Goal: Task Accomplishment & Management: Use online tool/utility

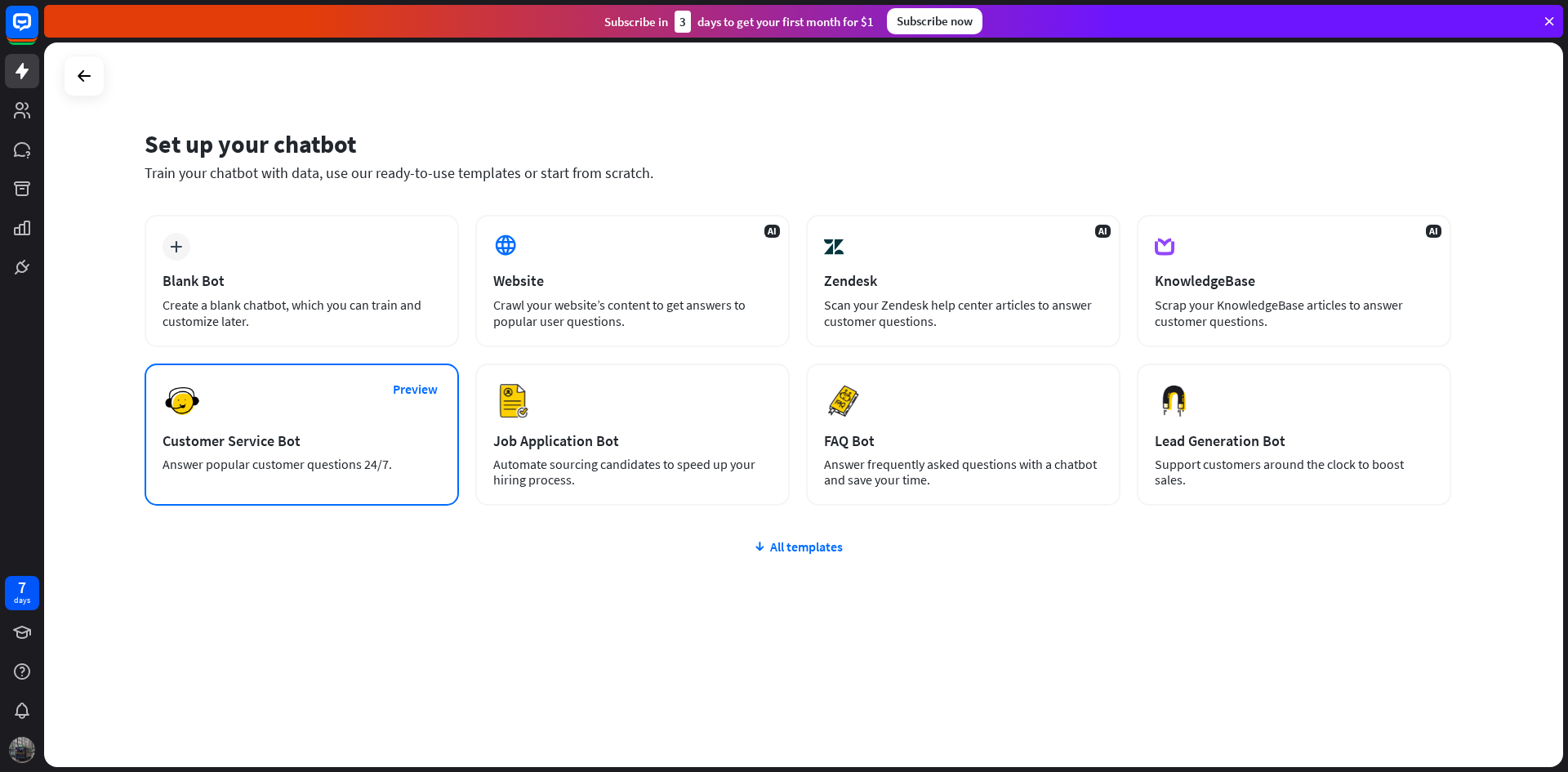
click at [294, 409] on div "Preview Customer Service Bot Answer popular customer questions 24/7." at bounding box center [301, 434] width 314 height 142
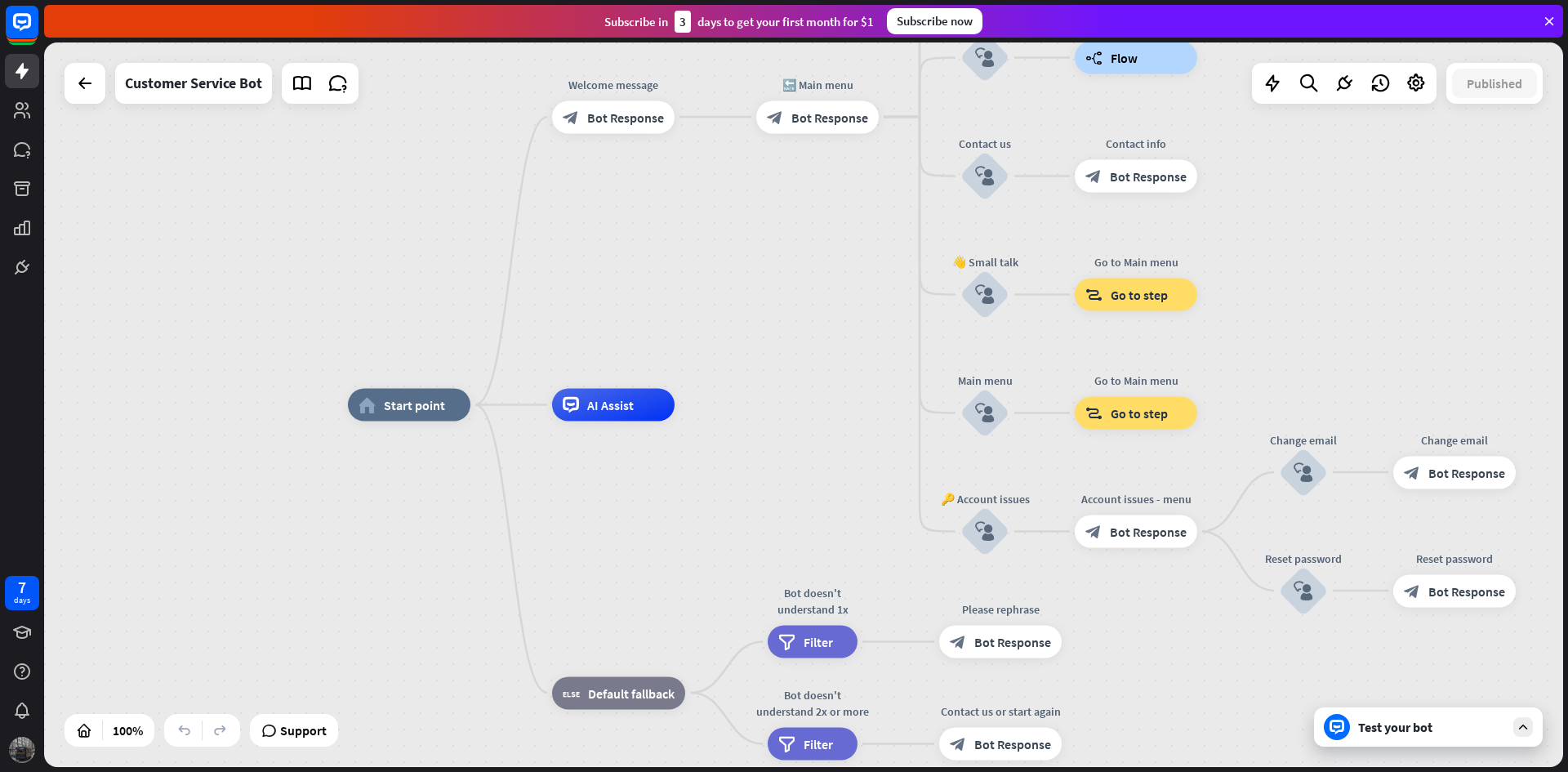
click at [74, 102] on div at bounding box center [84, 83] width 41 height 41
click at [84, 92] on icon at bounding box center [85, 83] width 20 height 20
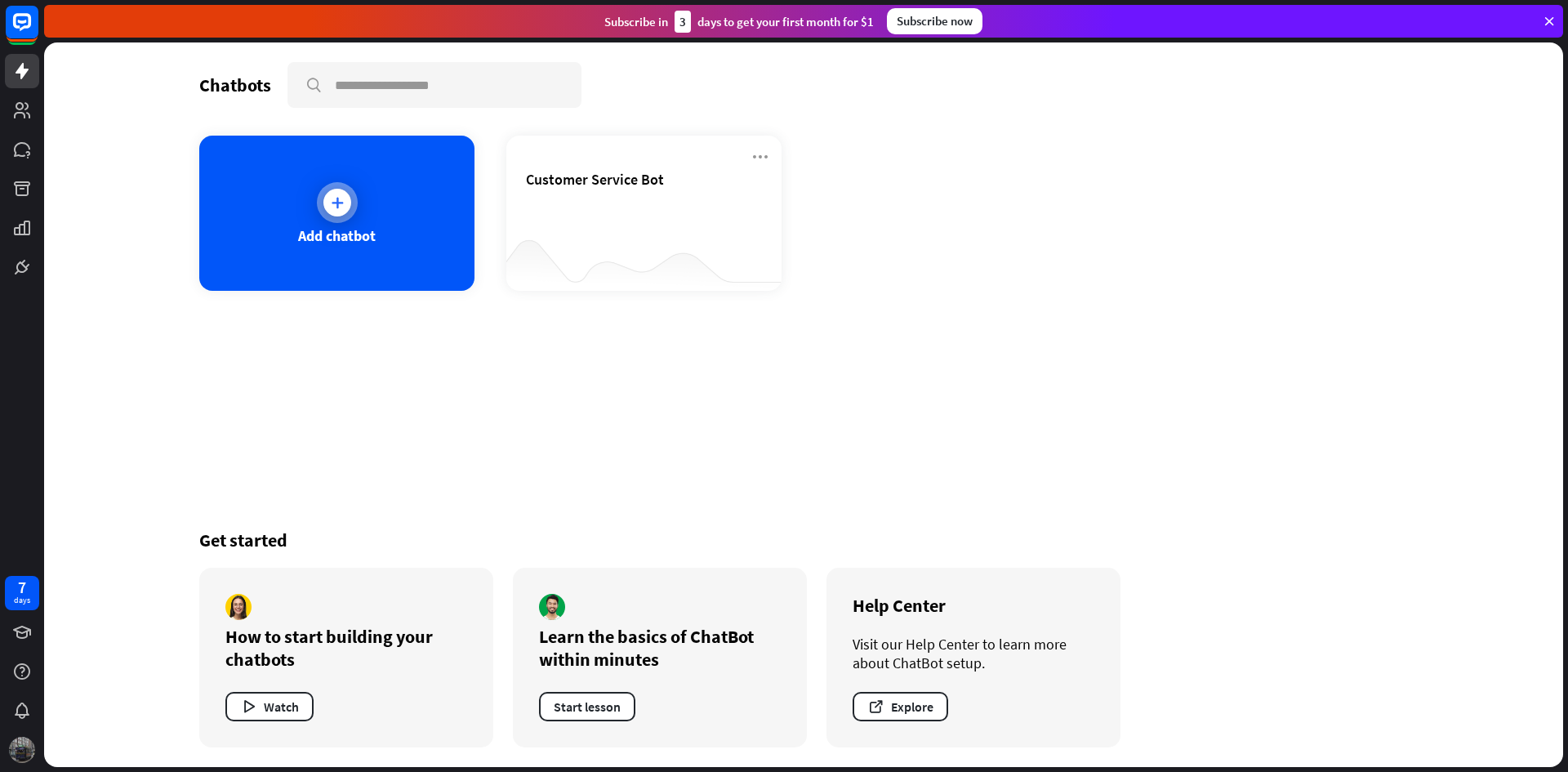
click at [316, 228] on div "Add chatbot" at bounding box center [337, 235] width 78 height 19
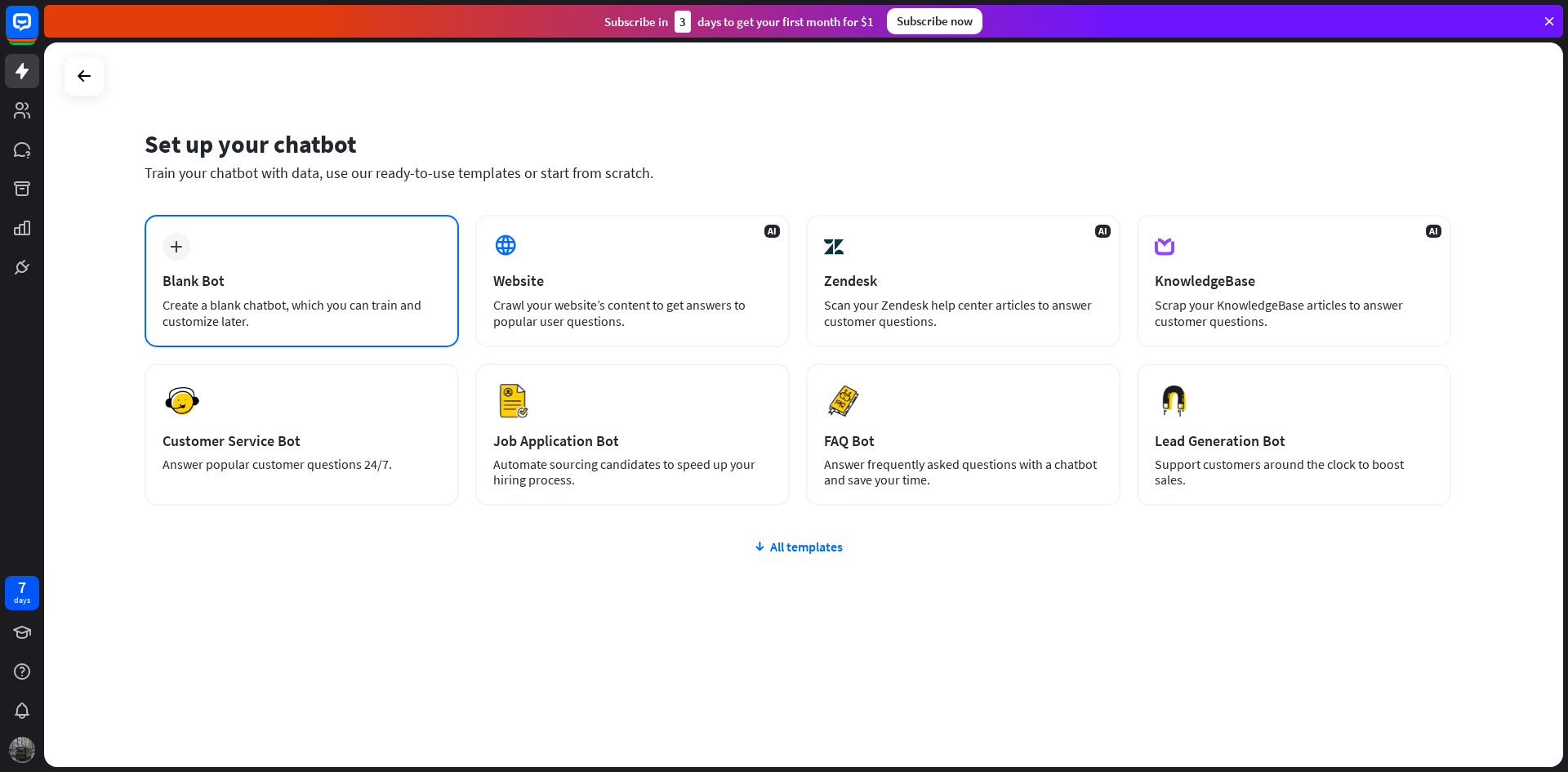
click at [261, 255] on div "plus Blank Bot Create a blank chatbot, which you can train and customize later." at bounding box center [301, 281] width 314 height 133
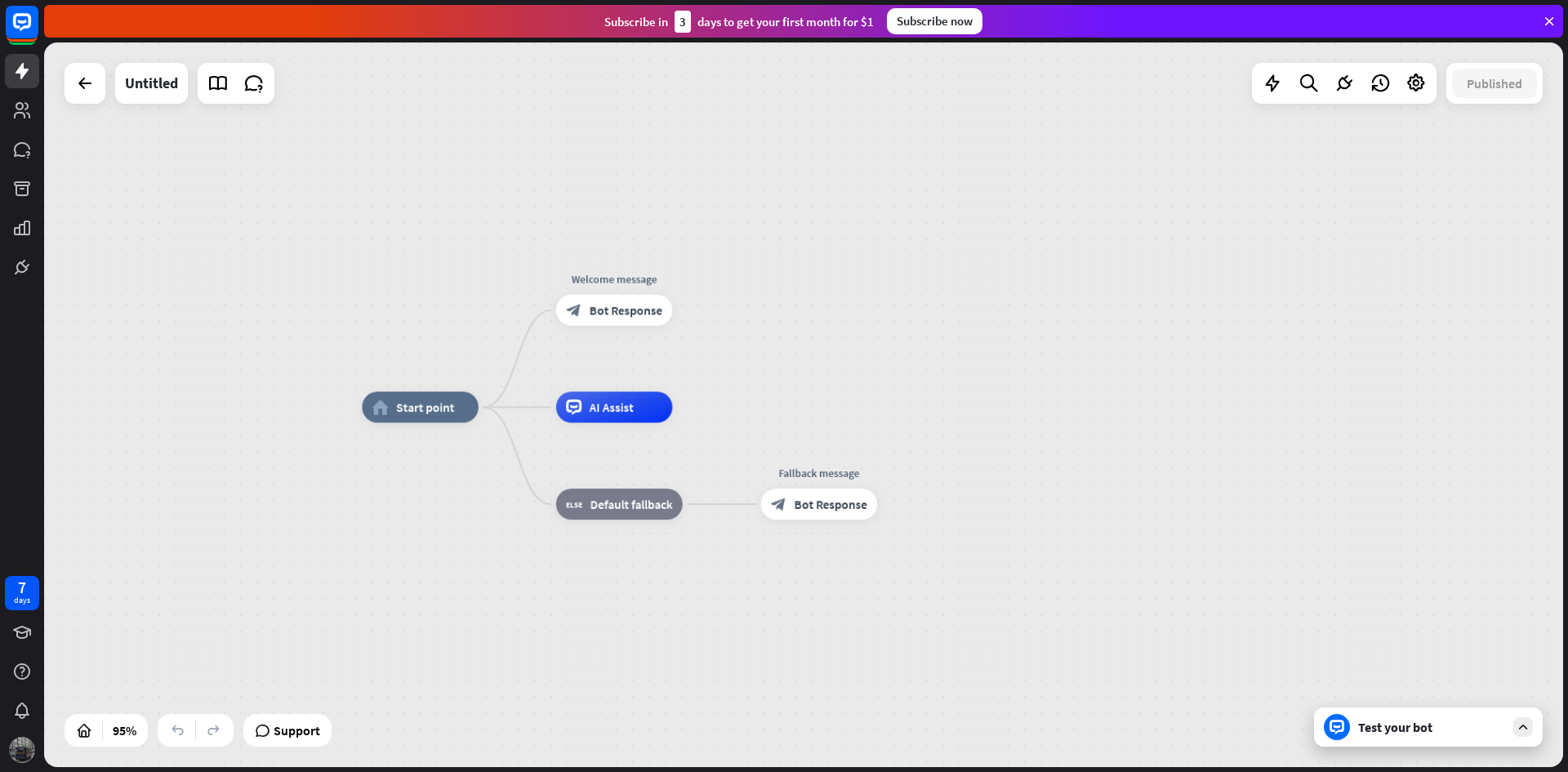
click at [1420, 729] on div "Test your bot" at bounding box center [1432, 727] width 147 height 17
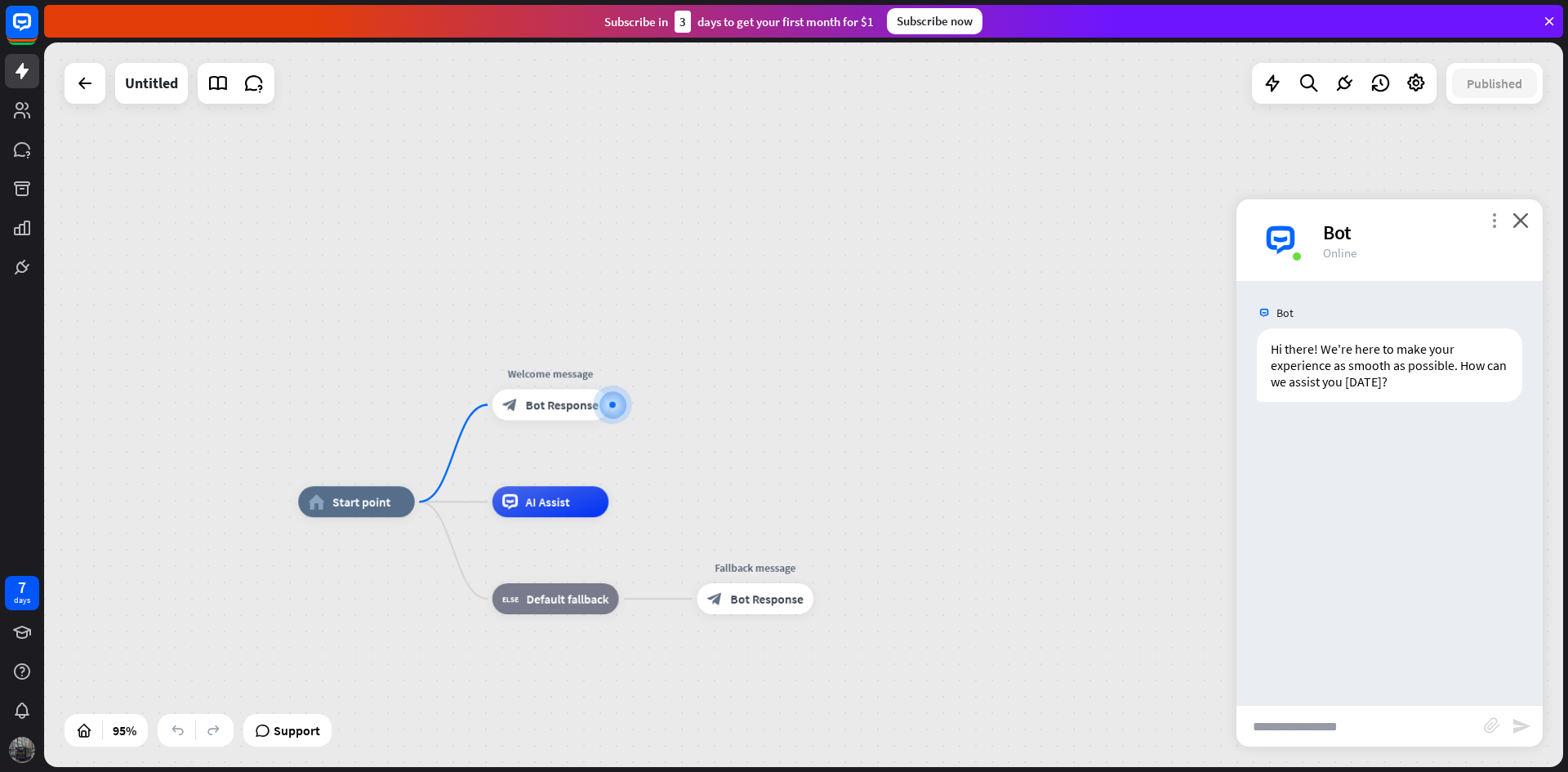
click at [1493, 221] on icon "more_vert" at bounding box center [1494, 220] width 16 height 16
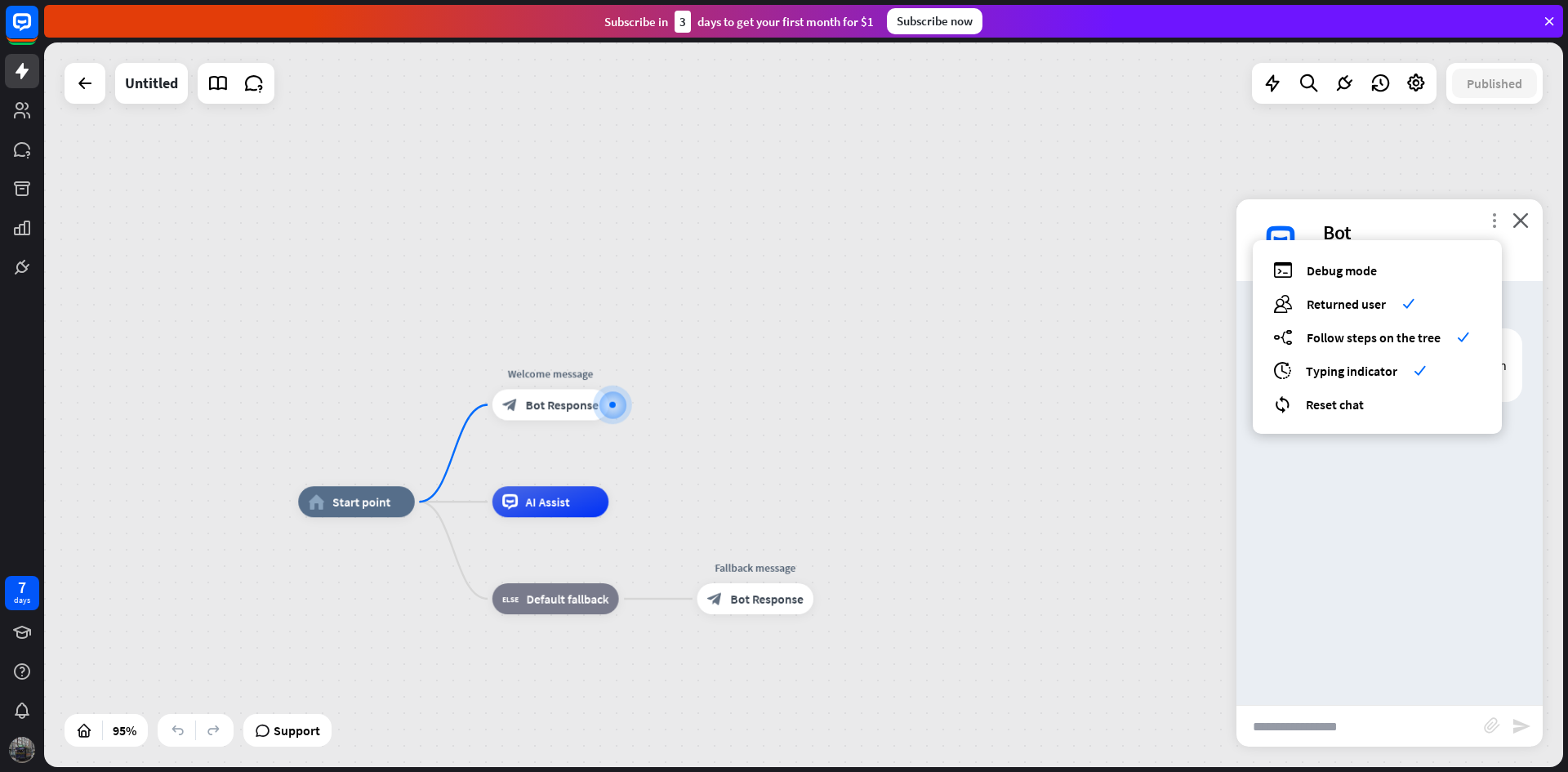
click at [1488, 223] on icon "more_vert" at bounding box center [1494, 220] width 16 height 16
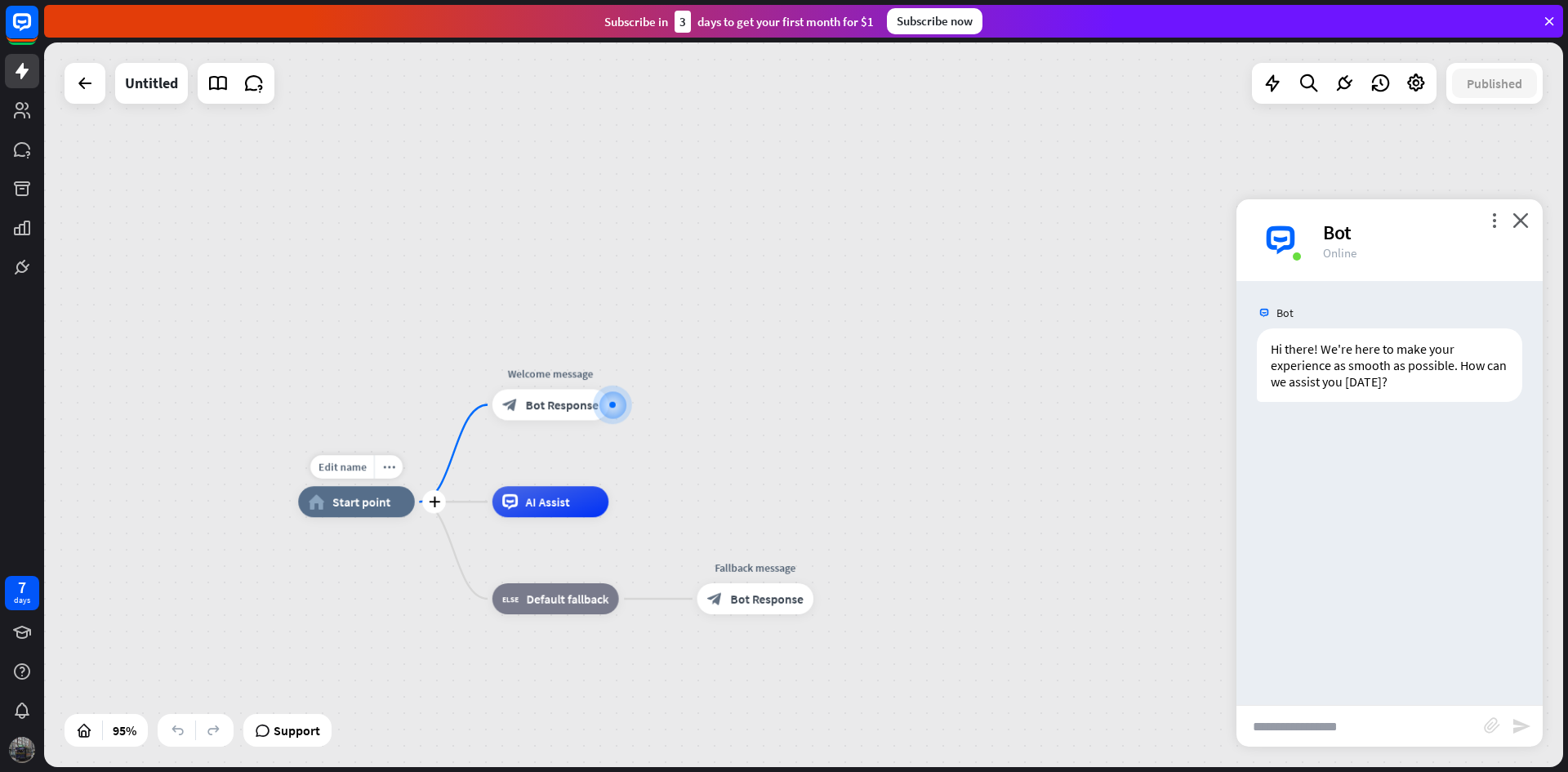
click at [386, 508] on span "Start point" at bounding box center [362, 502] width 58 height 16
click at [390, 474] on div "more_horiz" at bounding box center [388, 467] width 28 height 23
click at [354, 517] on div "plus home_2 Start point" at bounding box center [357, 501] width 117 height 31
click at [375, 512] on div "home_2 Start point" at bounding box center [357, 501] width 117 height 31
click at [347, 474] on span "Edit name" at bounding box center [342, 467] width 48 height 14
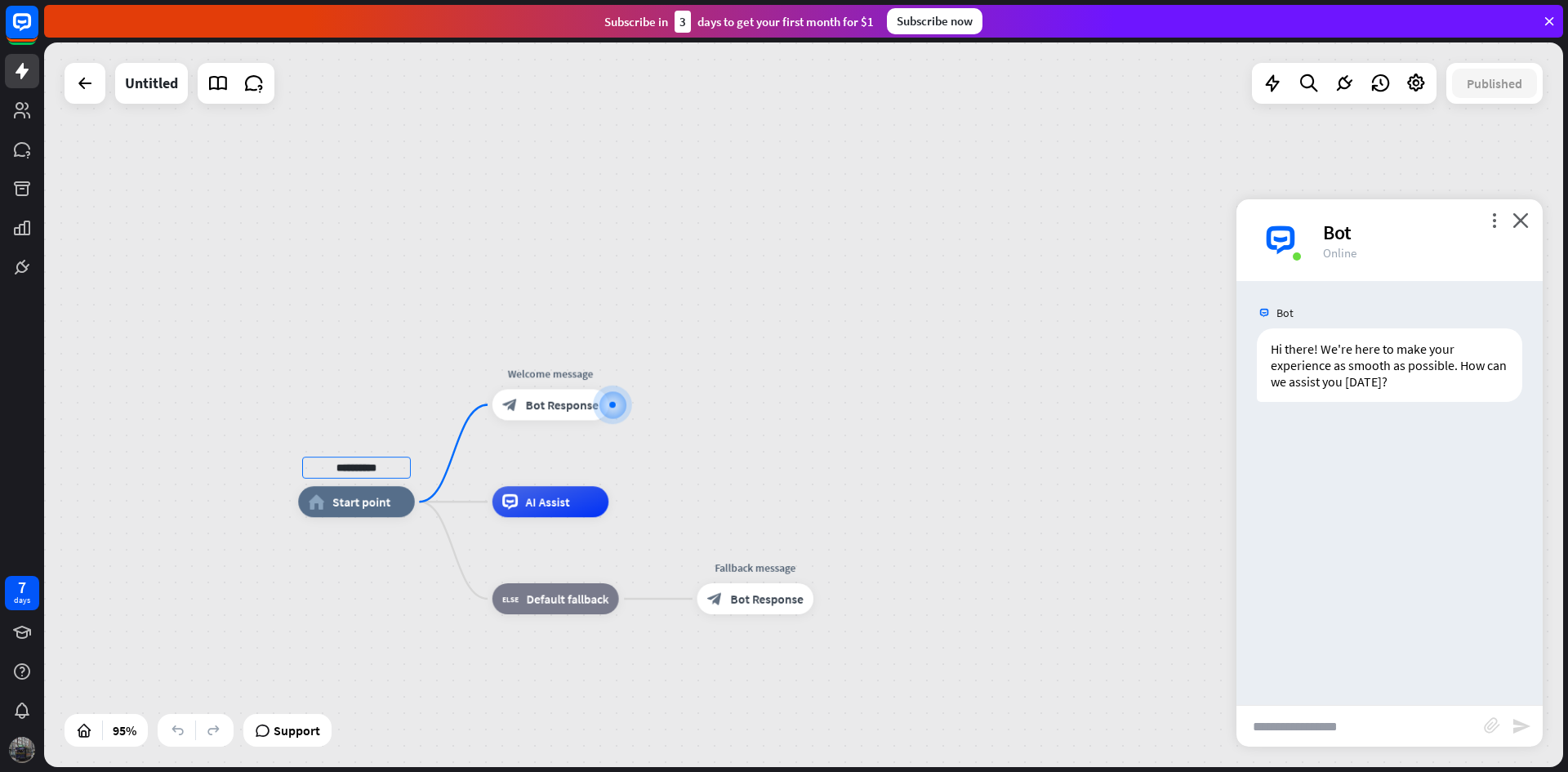
type input "**********"
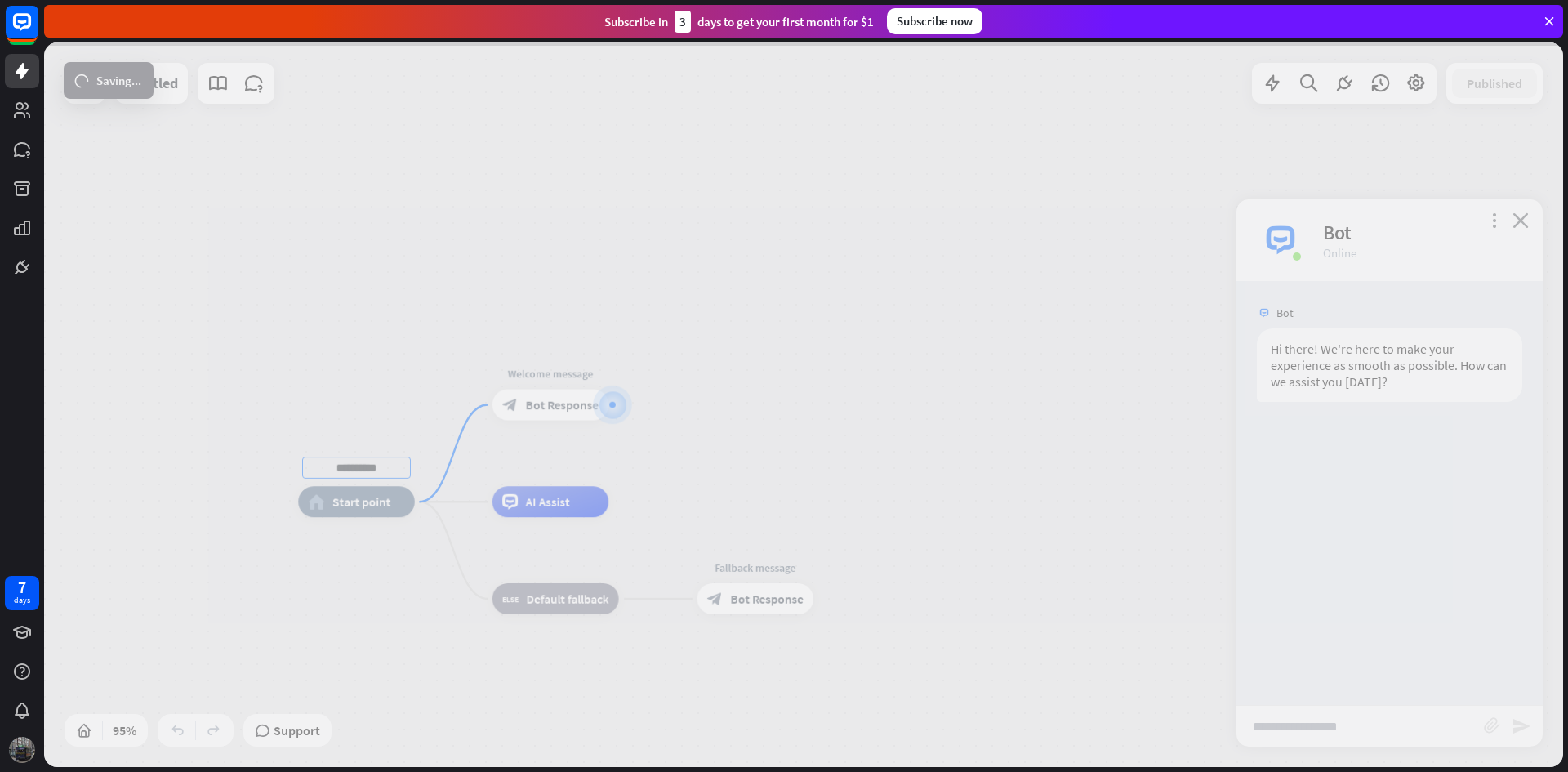
click at [241, 492] on div "**********" at bounding box center [804, 404] width 1520 height 724
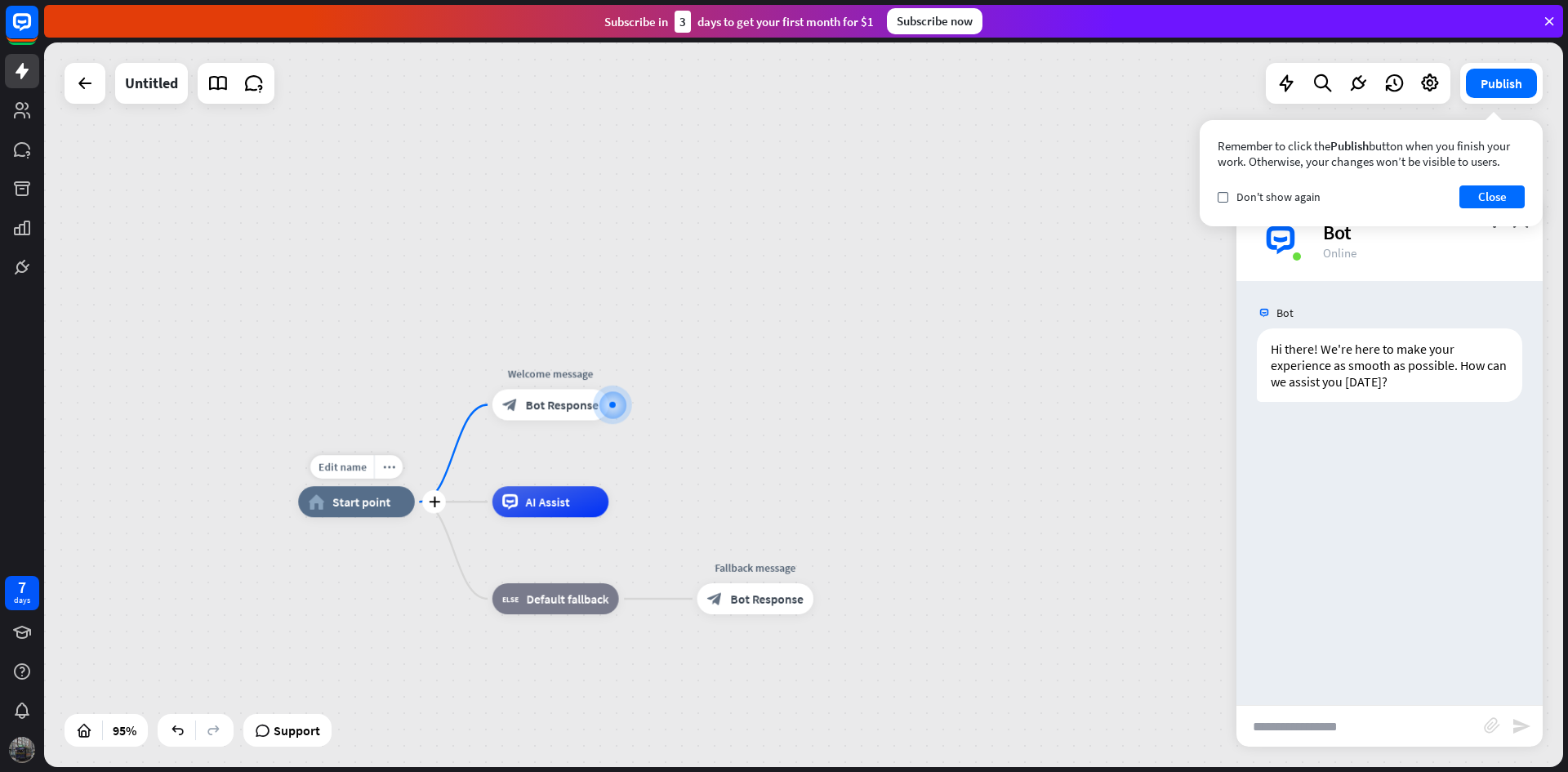
click at [333, 512] on div "home_2 Start point" at bounding box center [357, 501] width 117 height 31
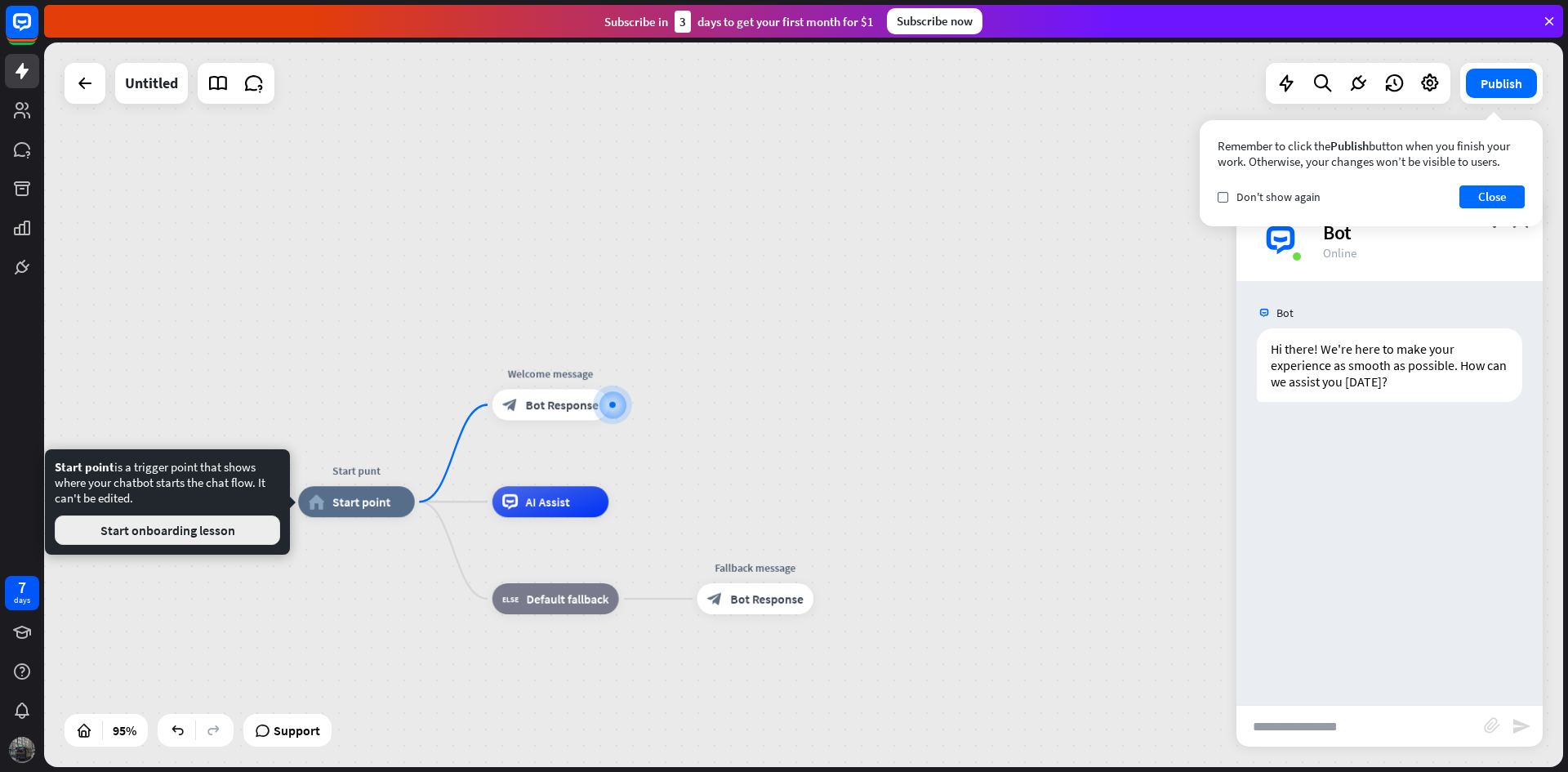
click at [164, 533] on button "Start onboarding lesson" at bounding box center [168, 529] width 225 height 29
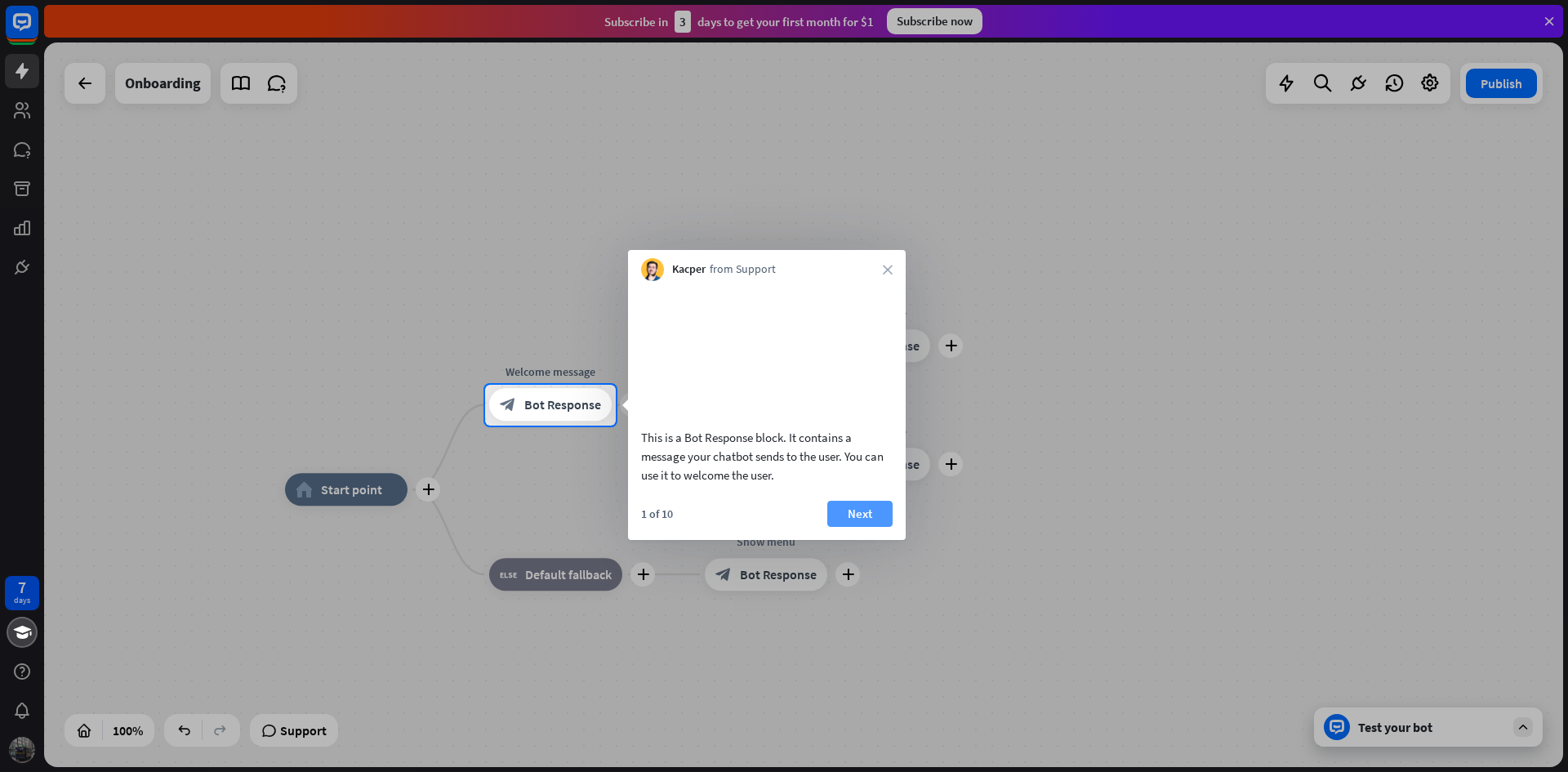
click at [869, 527] on button "Next" at bounding box center [860, 514] width 65 height 26
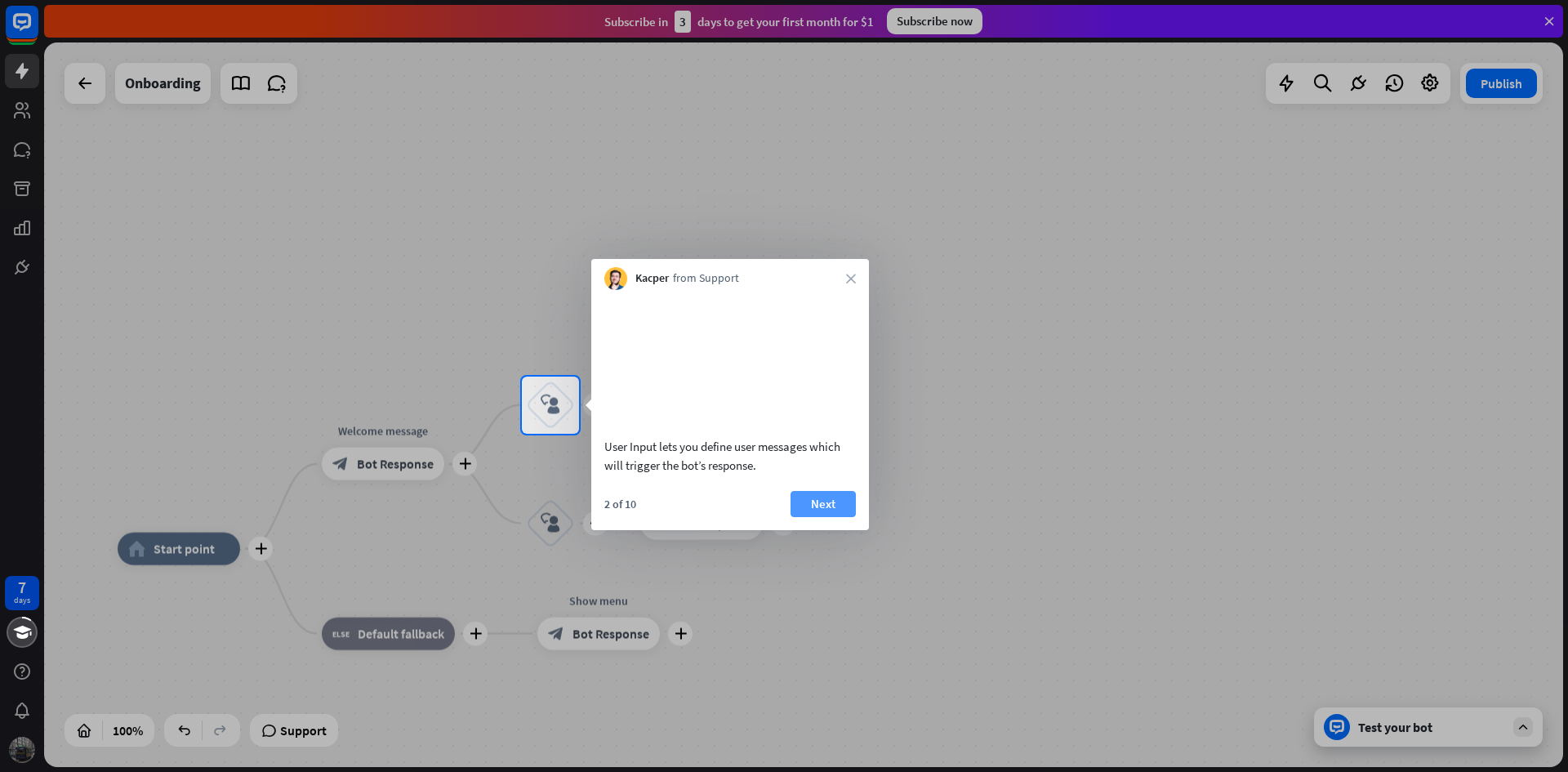
click at [849, 517] on button "Next" at bounding box center [824, 504] width 65 height 26
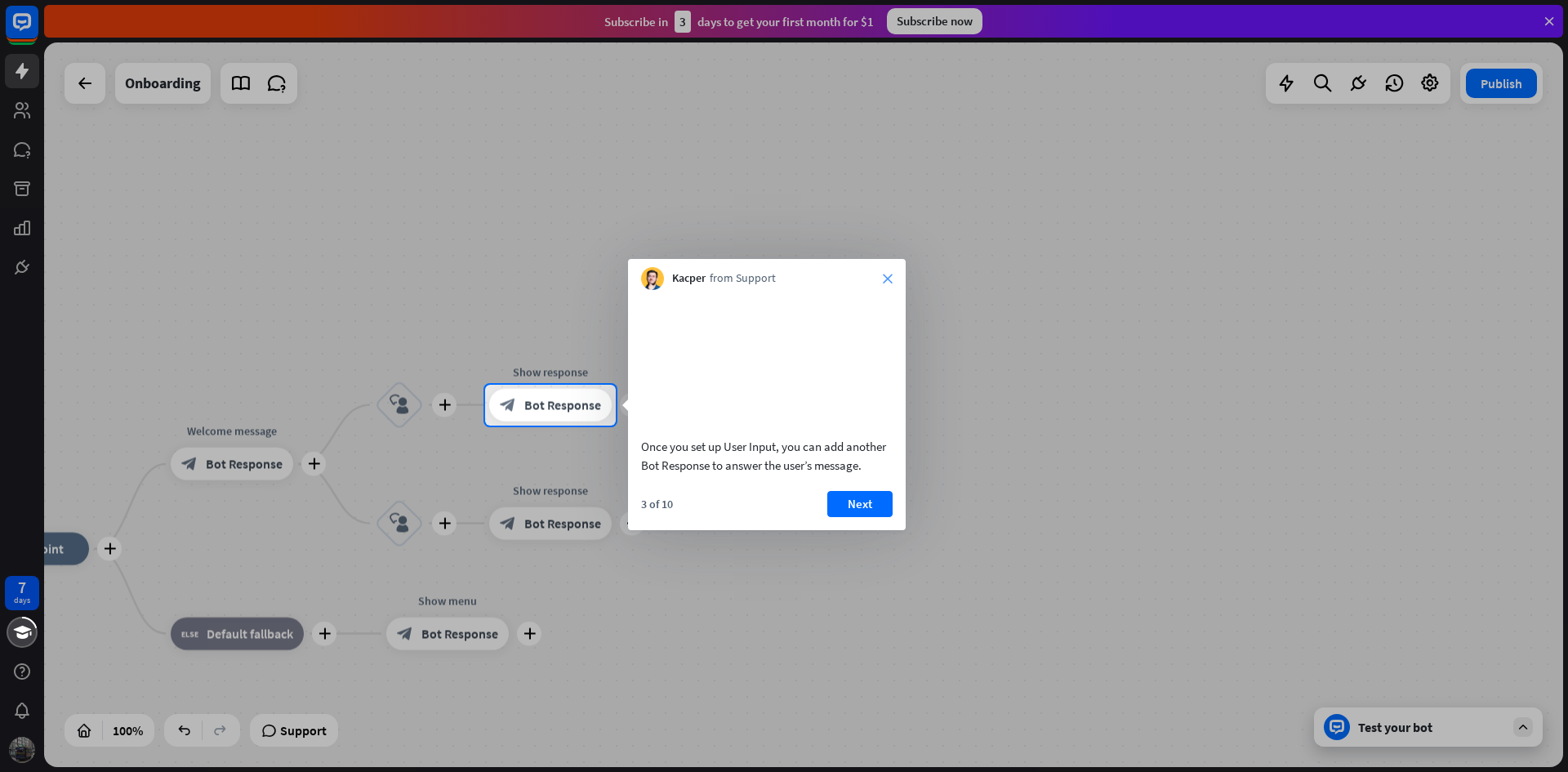
click at [894, 275] on div "Kacper from Support close" at bounding box center [767, 274] width 278 height 31
click at [890, 276] on icon "close" at bounding box center [888, 278] width 10 height 10
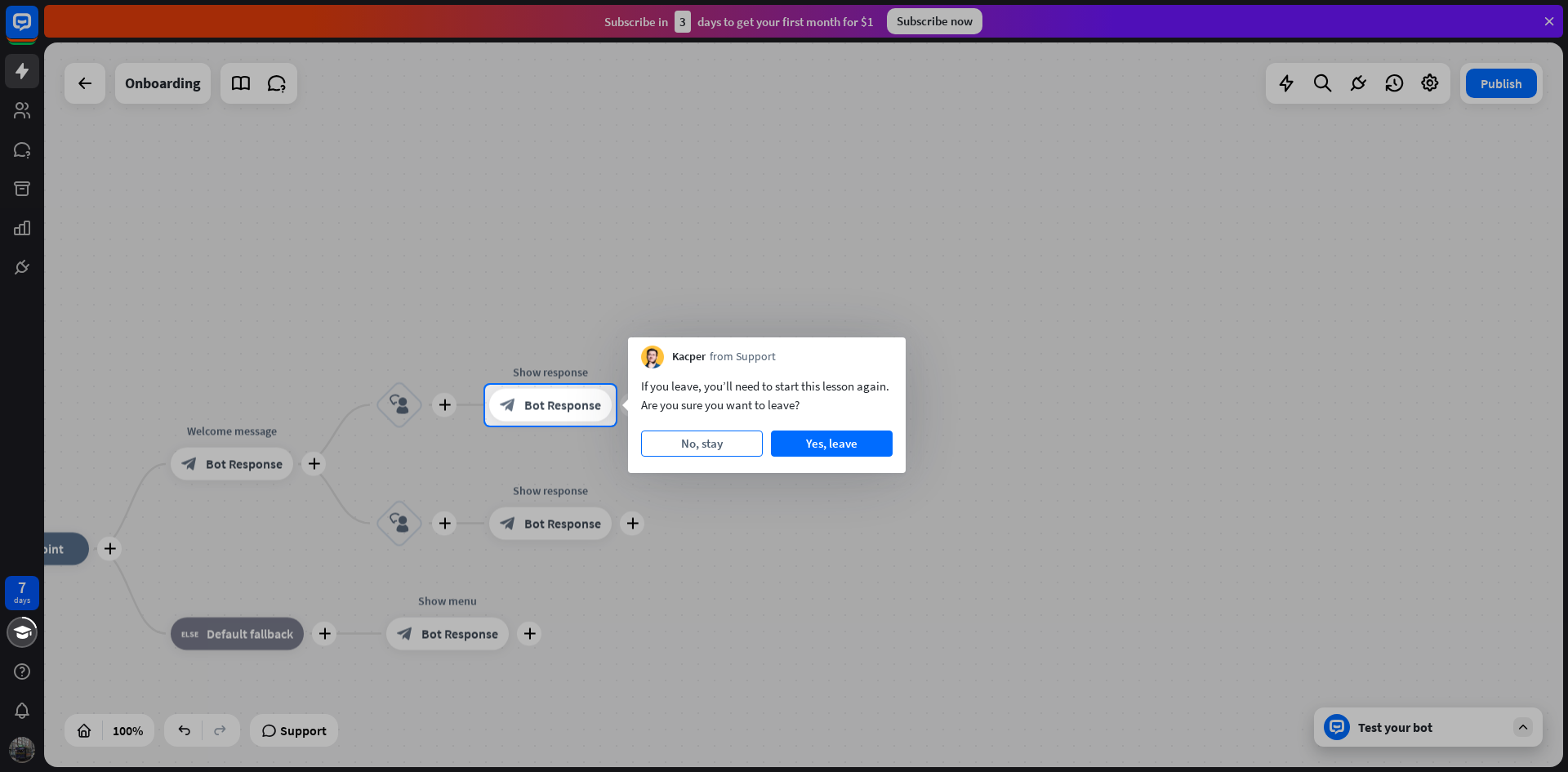
click at [738, 444] on button "No, stay" at bounding box center [702, 443] width 122 height 26
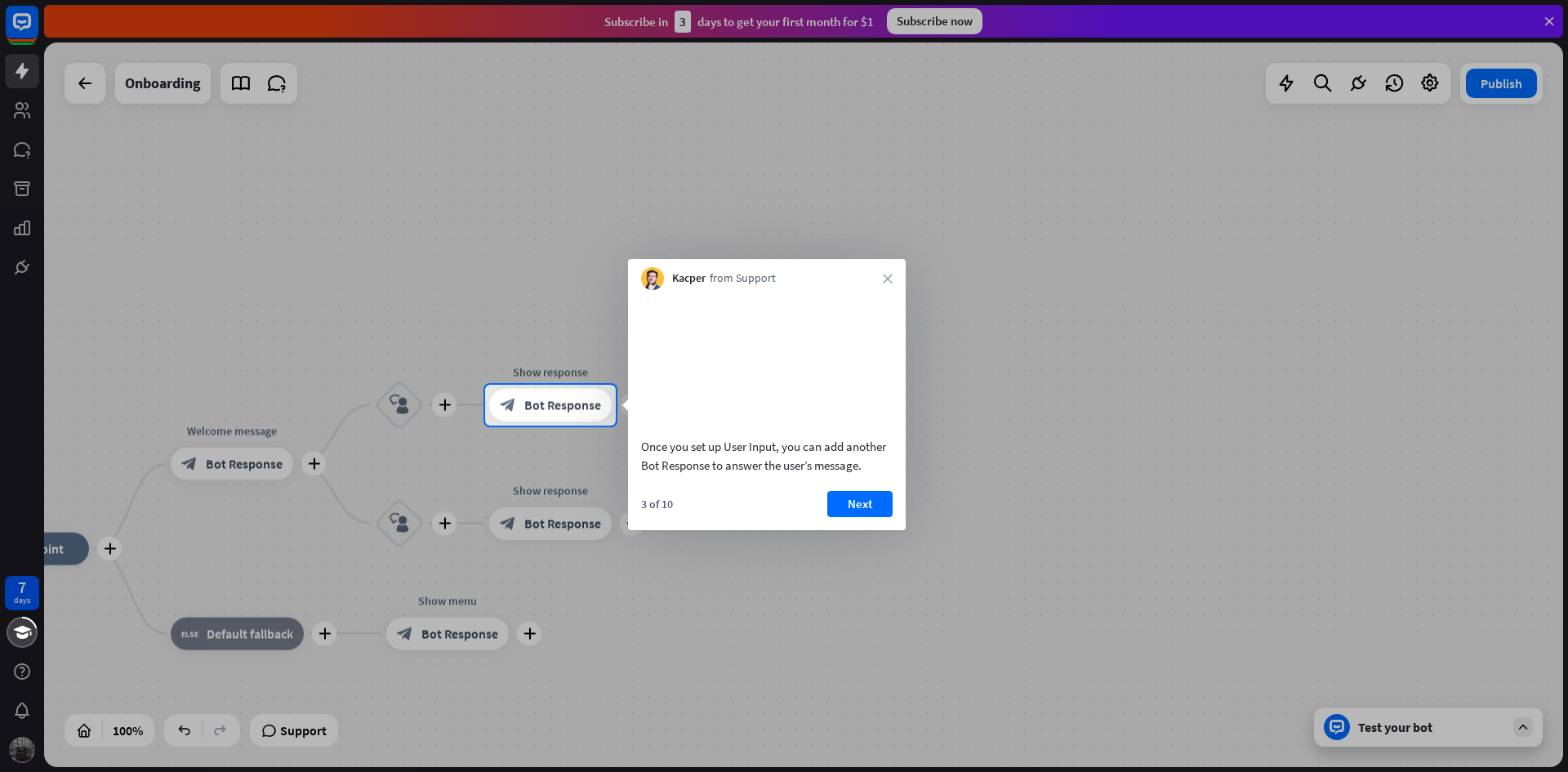
click at [890, 274] on icon "close" at bounding box center [888, 278] width 10 height 10
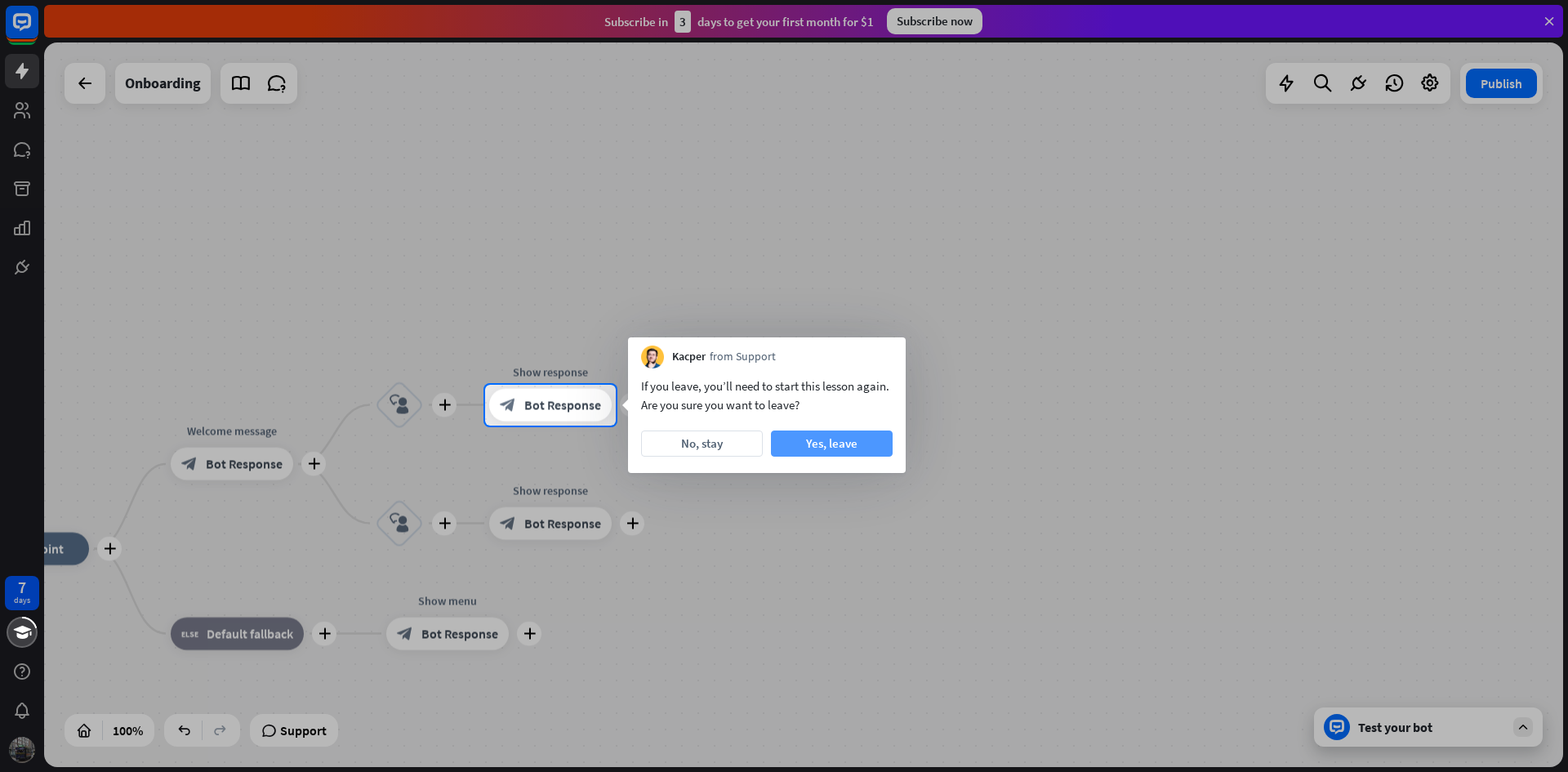
click at [860, 444] on button "Yes, leave" at bounding box center [832, 443] width 122 height 26
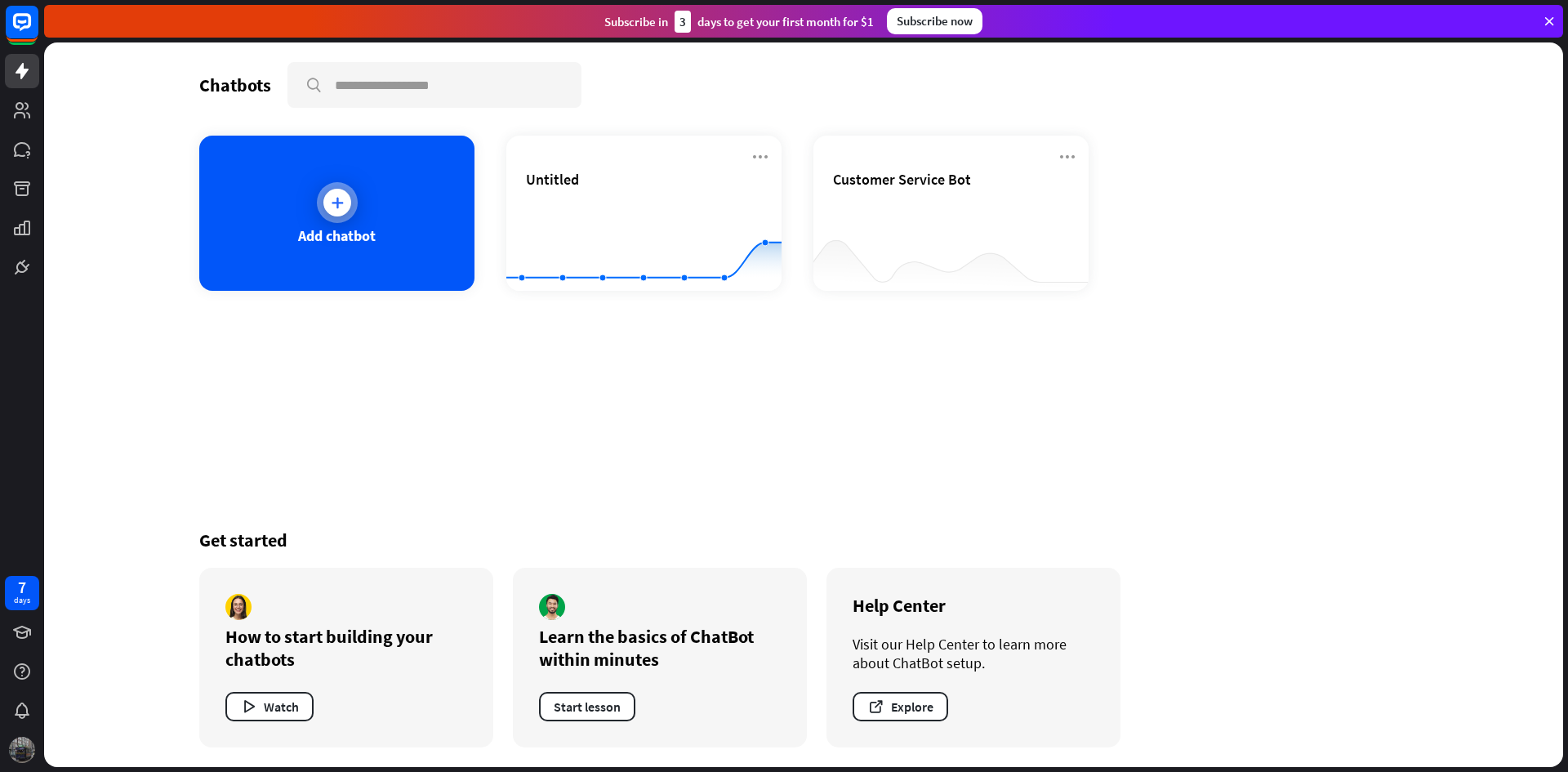
click at [299, 168] on div "Add chatbot" at bounding box center [337, 213] width 275 height 155
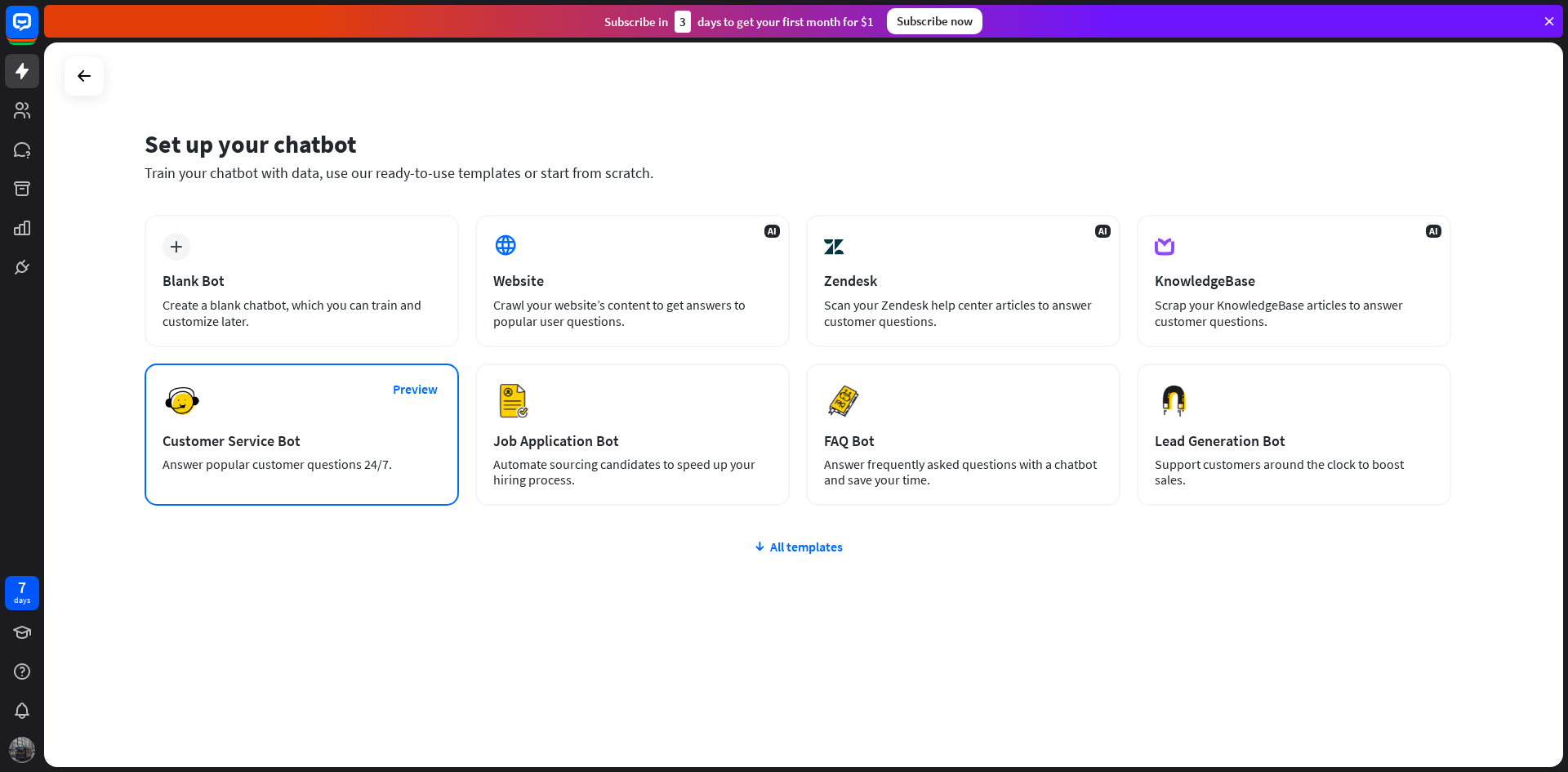
click at [332, 412] on div "Preview Customer Service Bot Answer popular customer questions 24/7." at bounding box center [301, 434] width 314 height 142
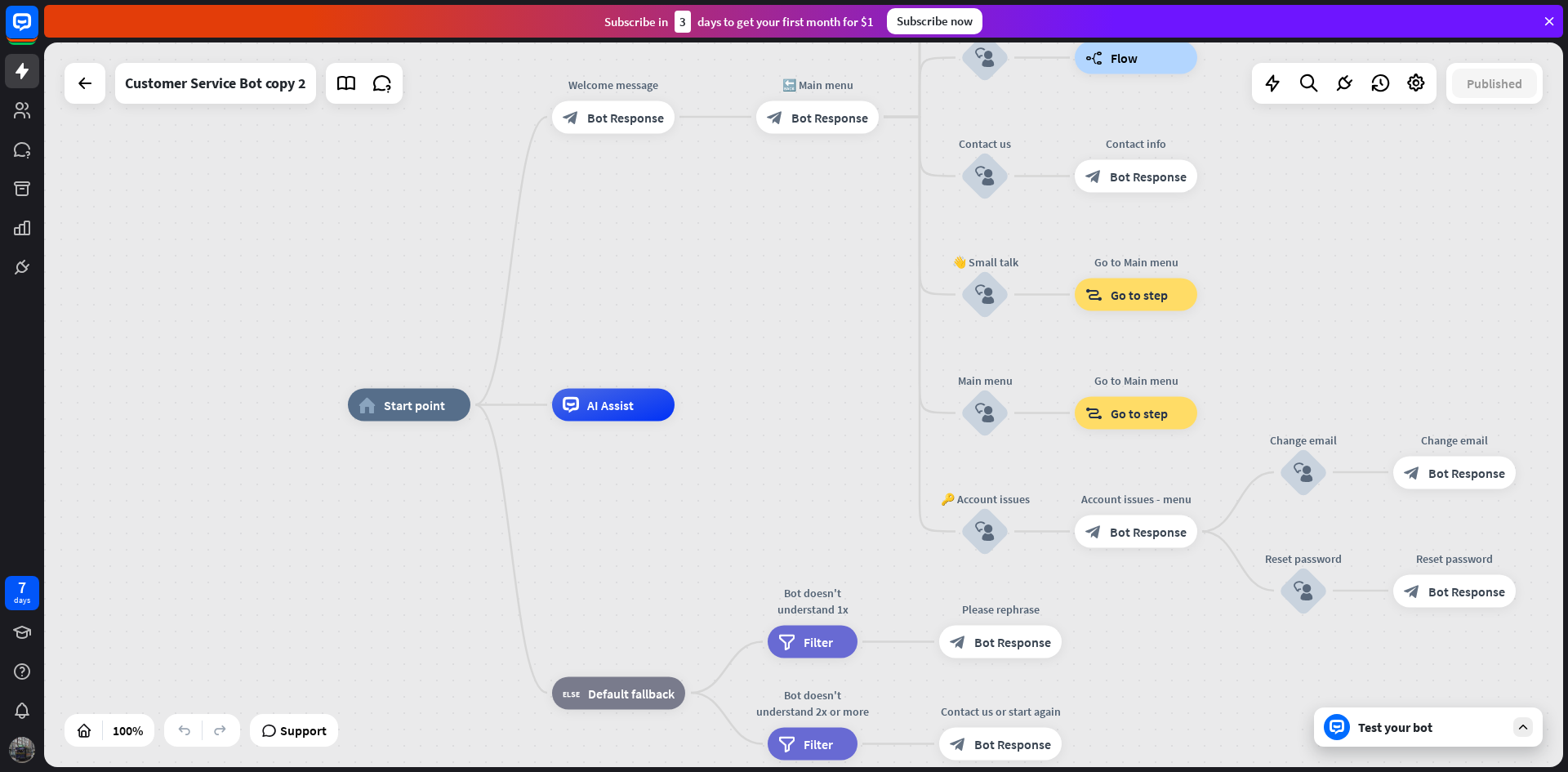
click at [1403, 750] on div "home_2 Start point Welcome message block_bot_response Bot Response 🔙 Main menu …" at bounding box center [1107, 767] width 1520 height 724
click at [1407, 734] on div "Test your bot" at bounding box center [1432, 727] width 147 height 17
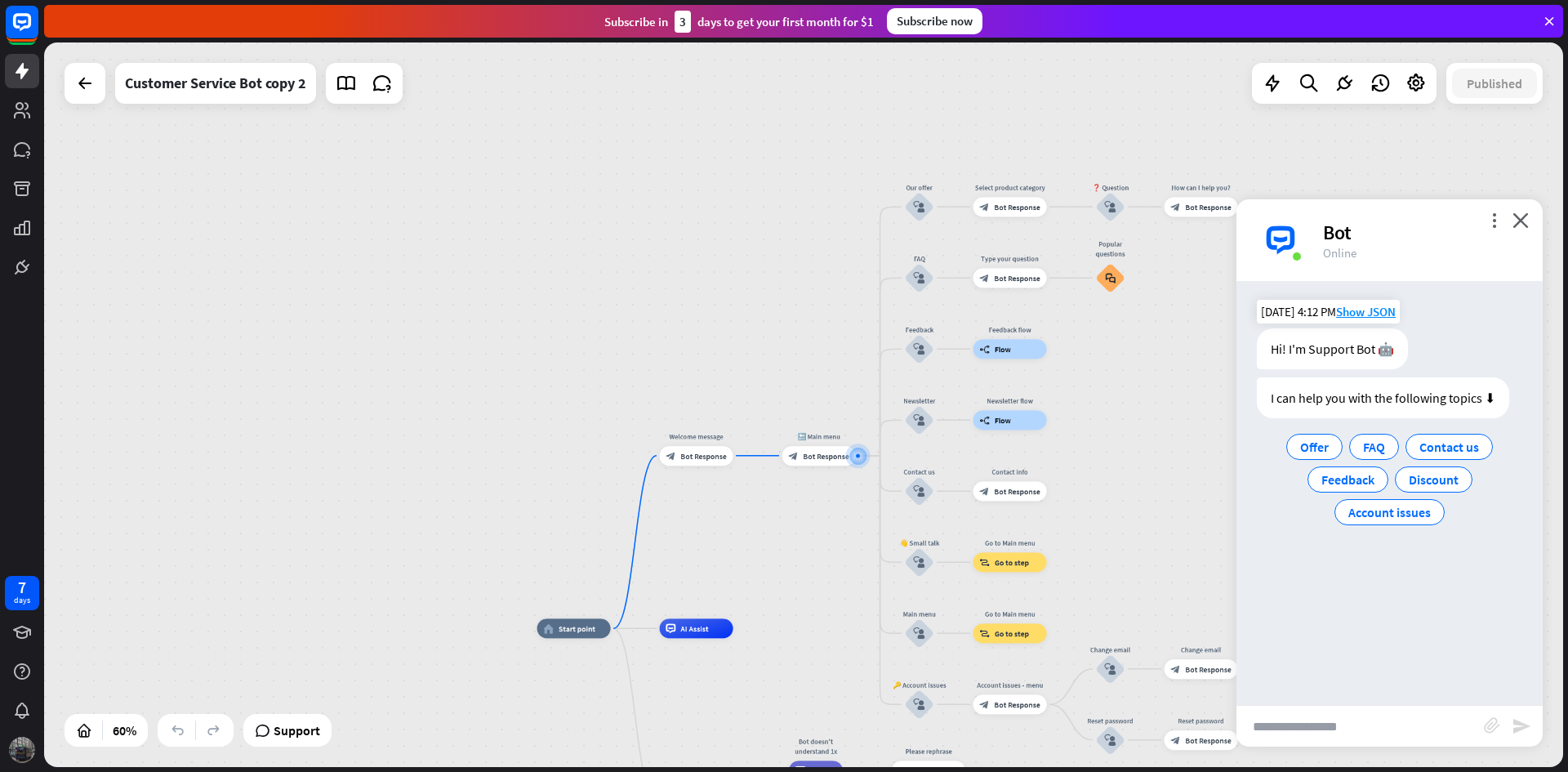
click at [1321, 350] on div "Hi! I'm Support Bot 🤖" at bounding box center [1332, 348] width 151 height 41
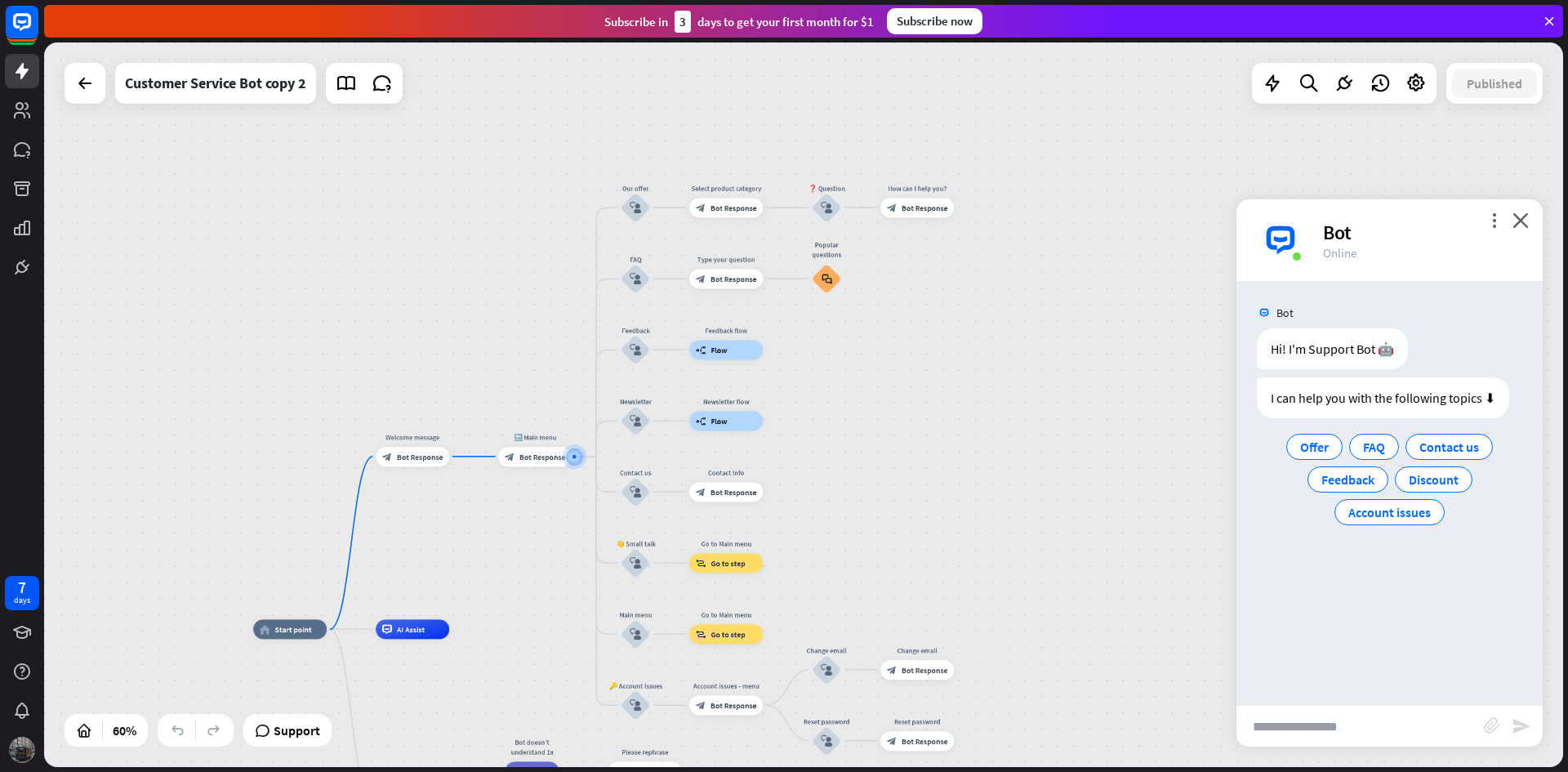
drag, startPoint x: 1192, startPoint y: 384, endPoint x: 884, endPoint y: 390, distance: 308.1
click at [884, 390] on div "home_2 Start point Welcome message block_bot_response Bot Response 🔙 Main menu …" at bounding box center [804, 404] width 1520 height 724
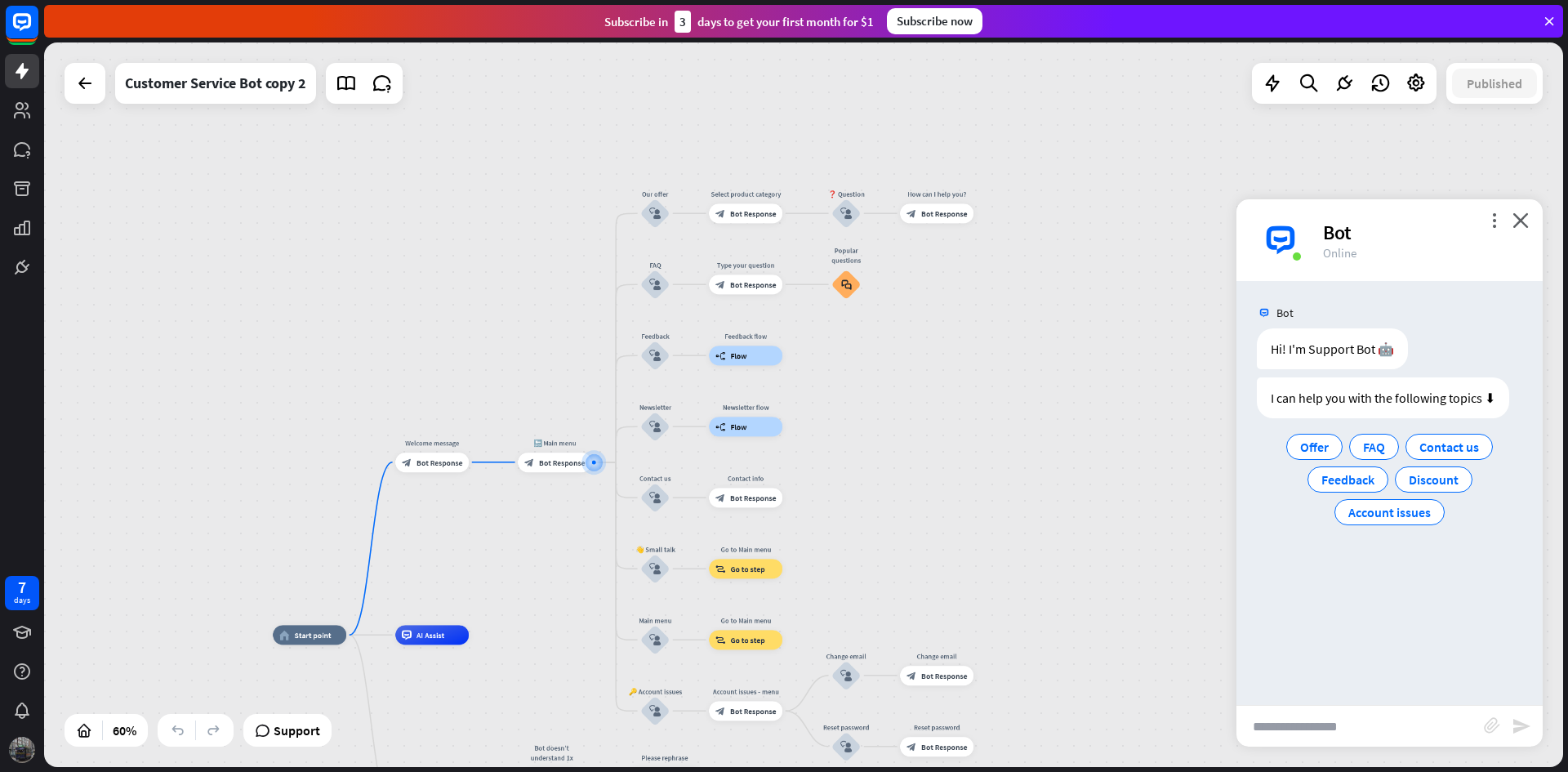
drag, startPoint x: 876, startPoint y: 610, endPoint x: 894, endPoint y: 625, distance: 23.4
click at [894, 625] on div "home_2 Start point Welcome message block_bot_response Bot Response 🔙 Main menu …" at bounding box center [804, 404] width 1520 height 724
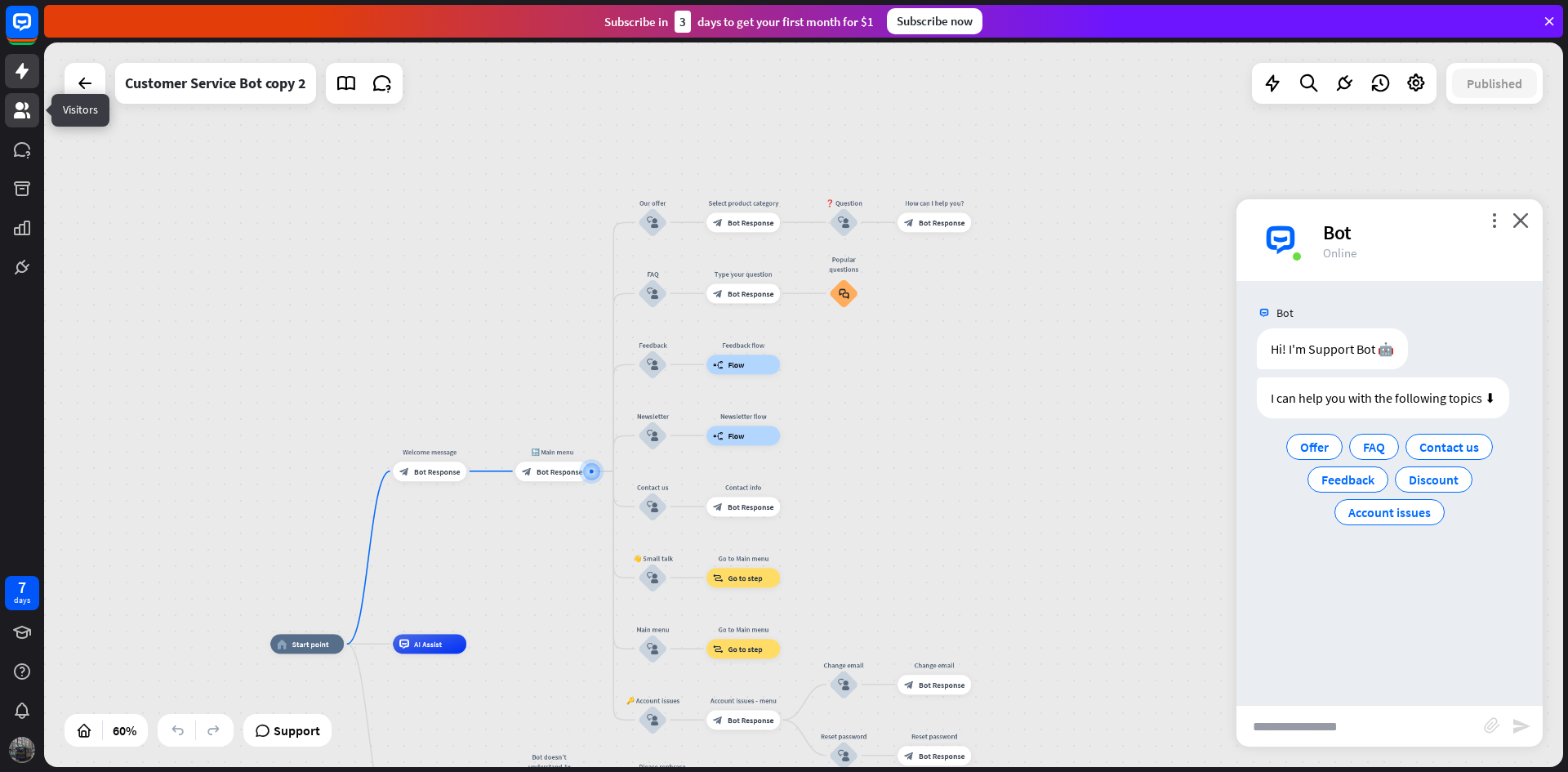
click at [20, 115] on icon at bounding box center [23, 110] width 17 height 17
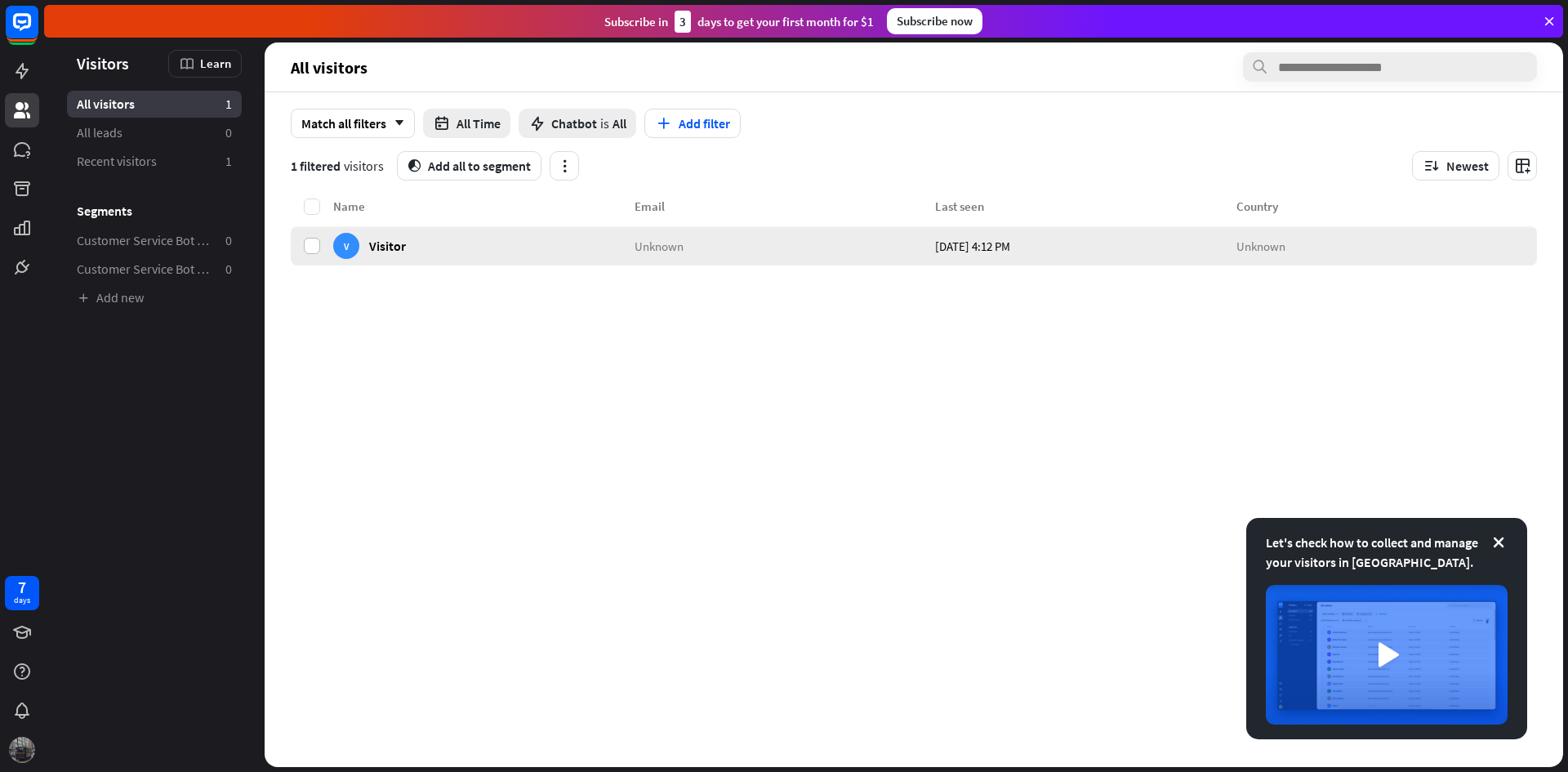
click at [317, 250] on label at bounding box center [313, 246] width 17 height 17
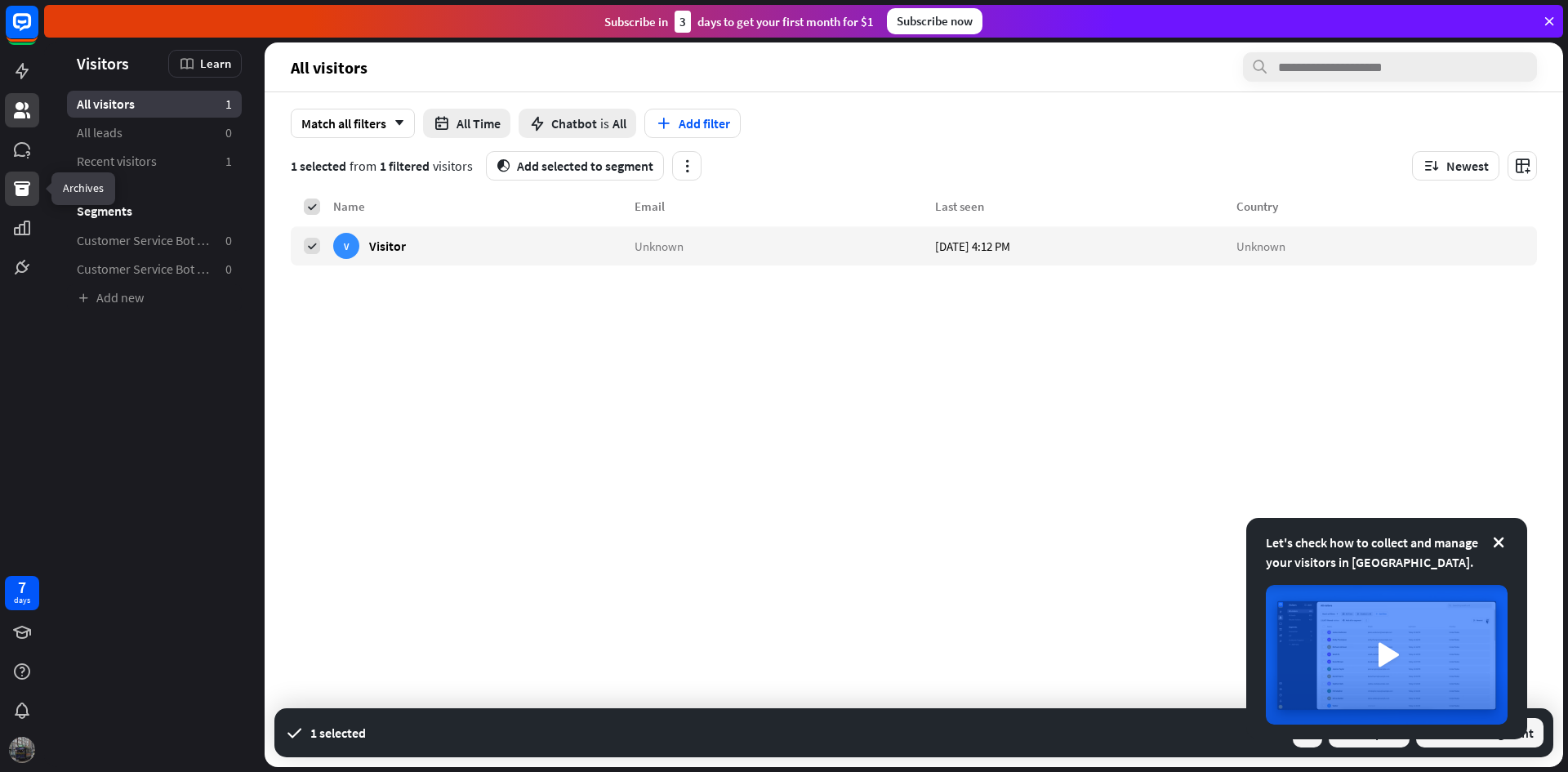
click at [18, 182] on icon at bounding box center [23, 189] width 17 height 15
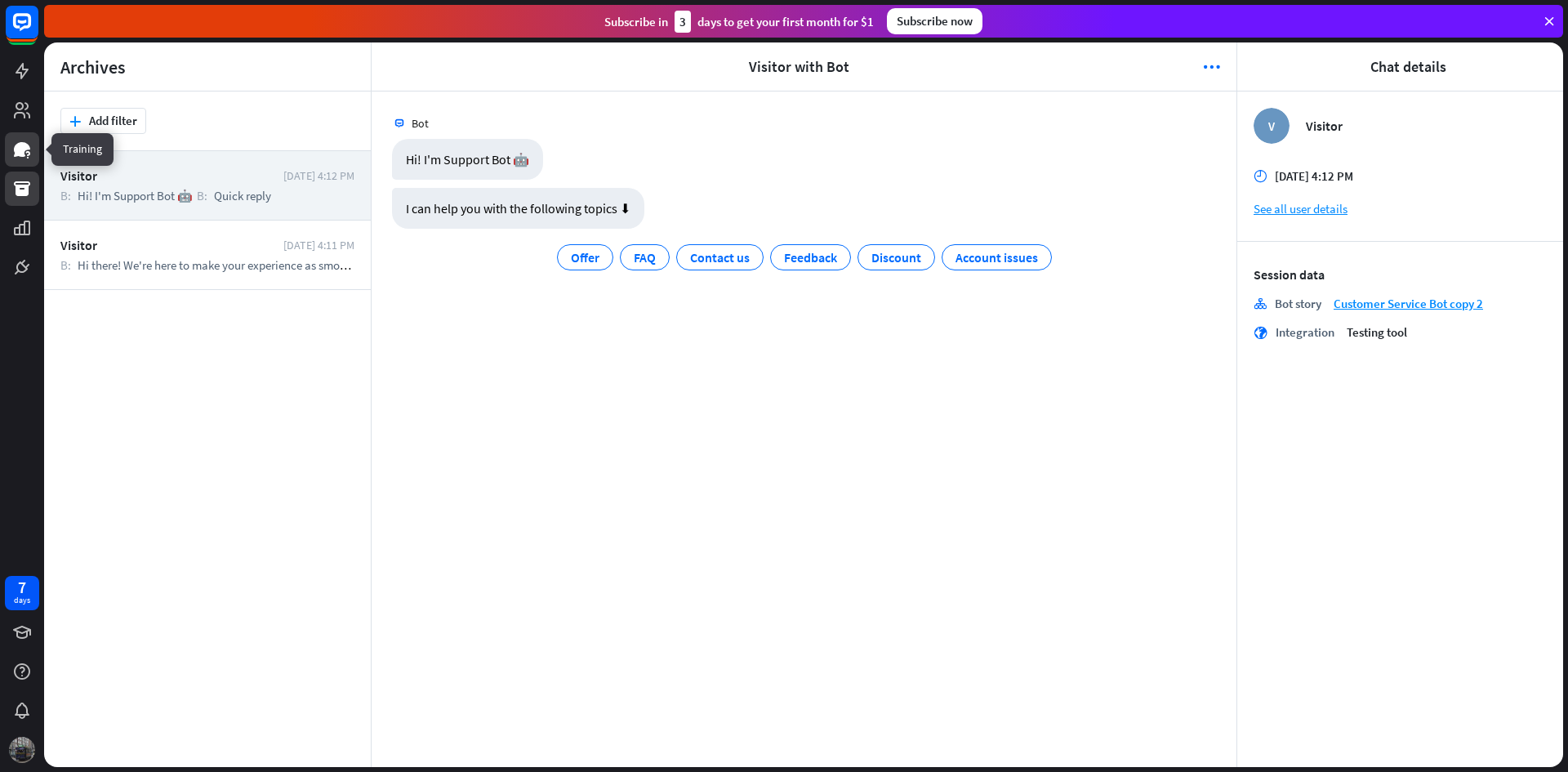
click at [18, 152] on icon at bounding box center [23, 149] width 17 height 15
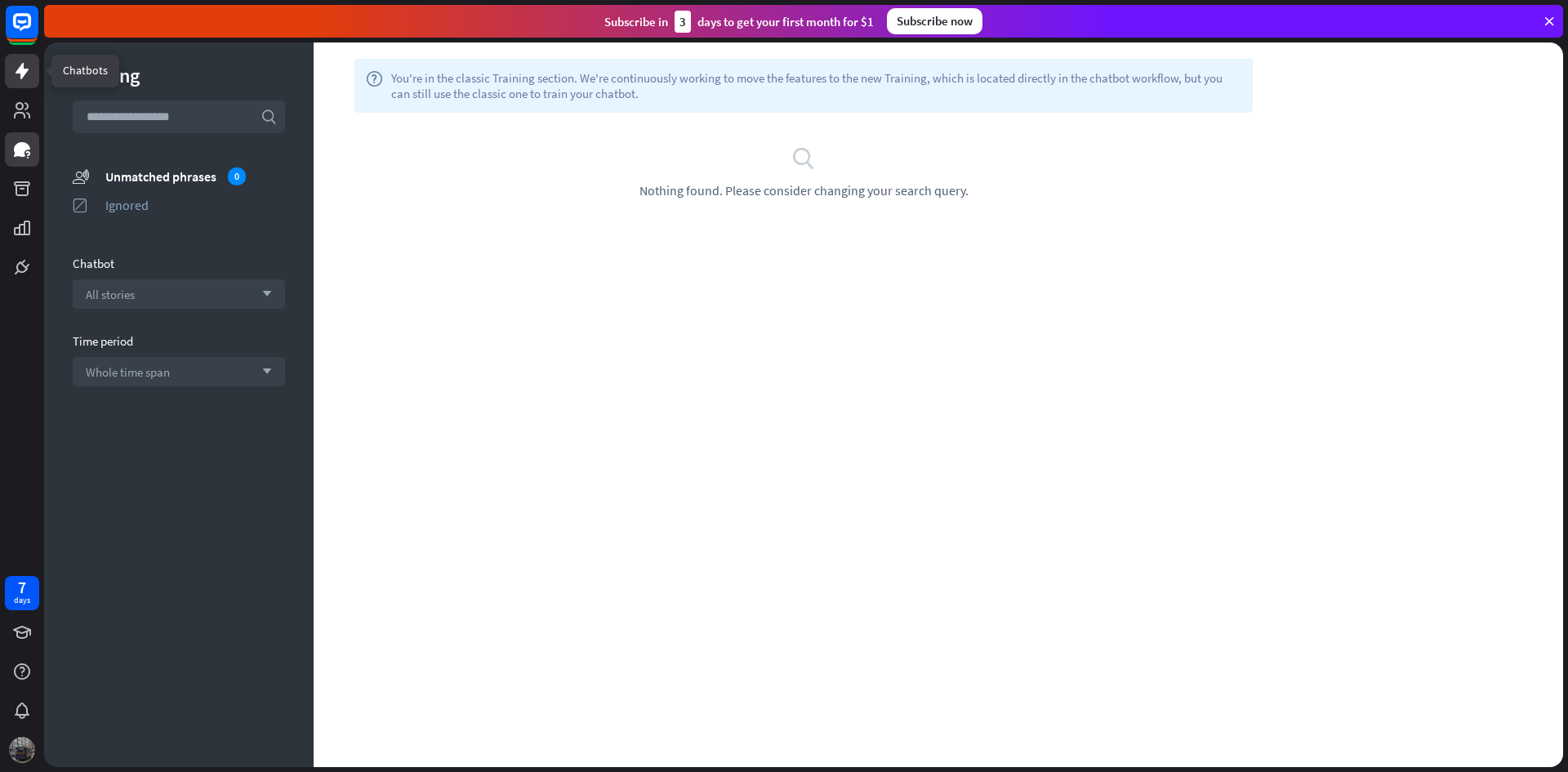
click at [9, 62] on link at bounding box center [22, 71] width 34 height 34
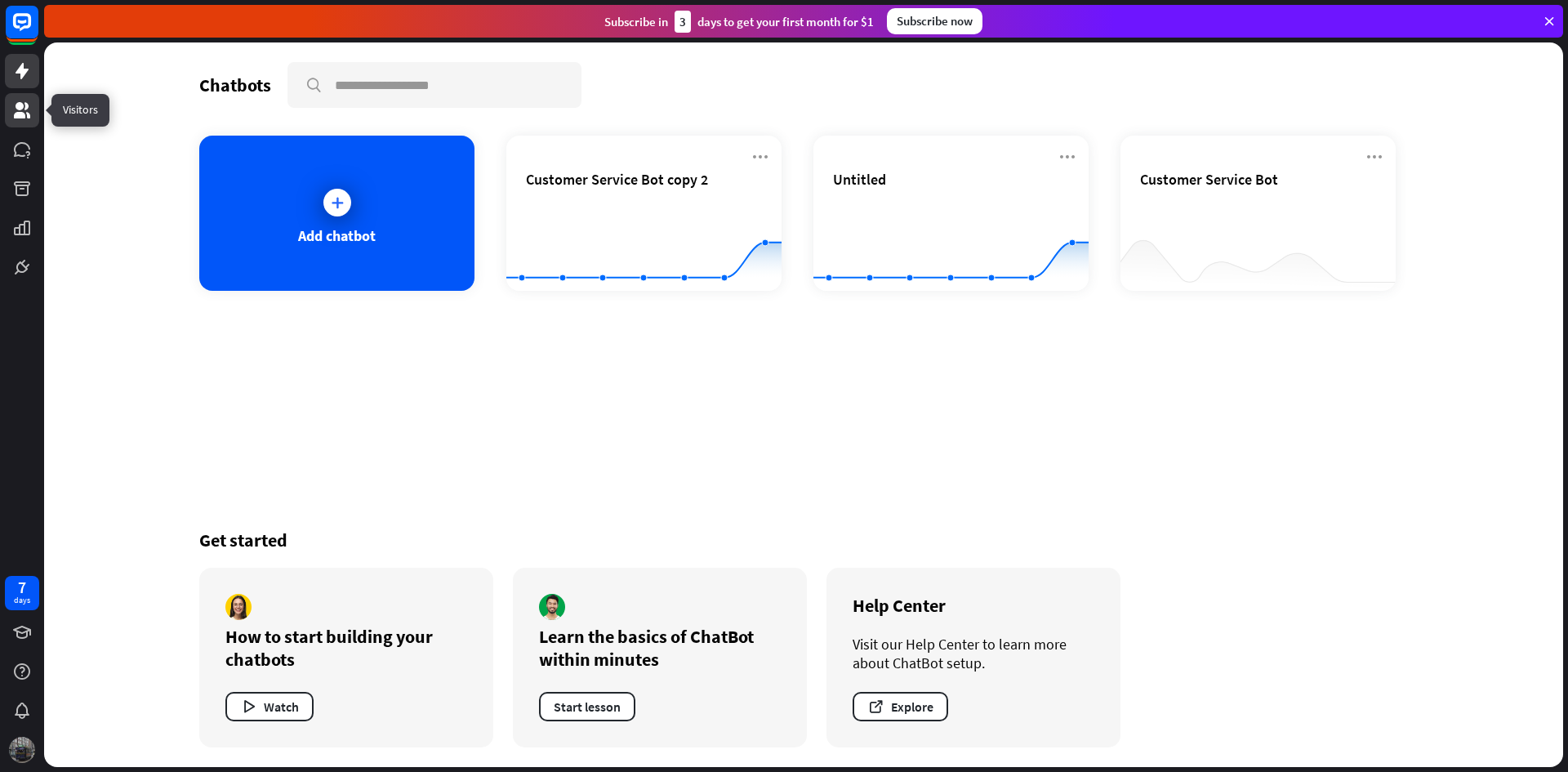
click at [28, 113] on icon at bounding box center [23, 111] width 20 height 20
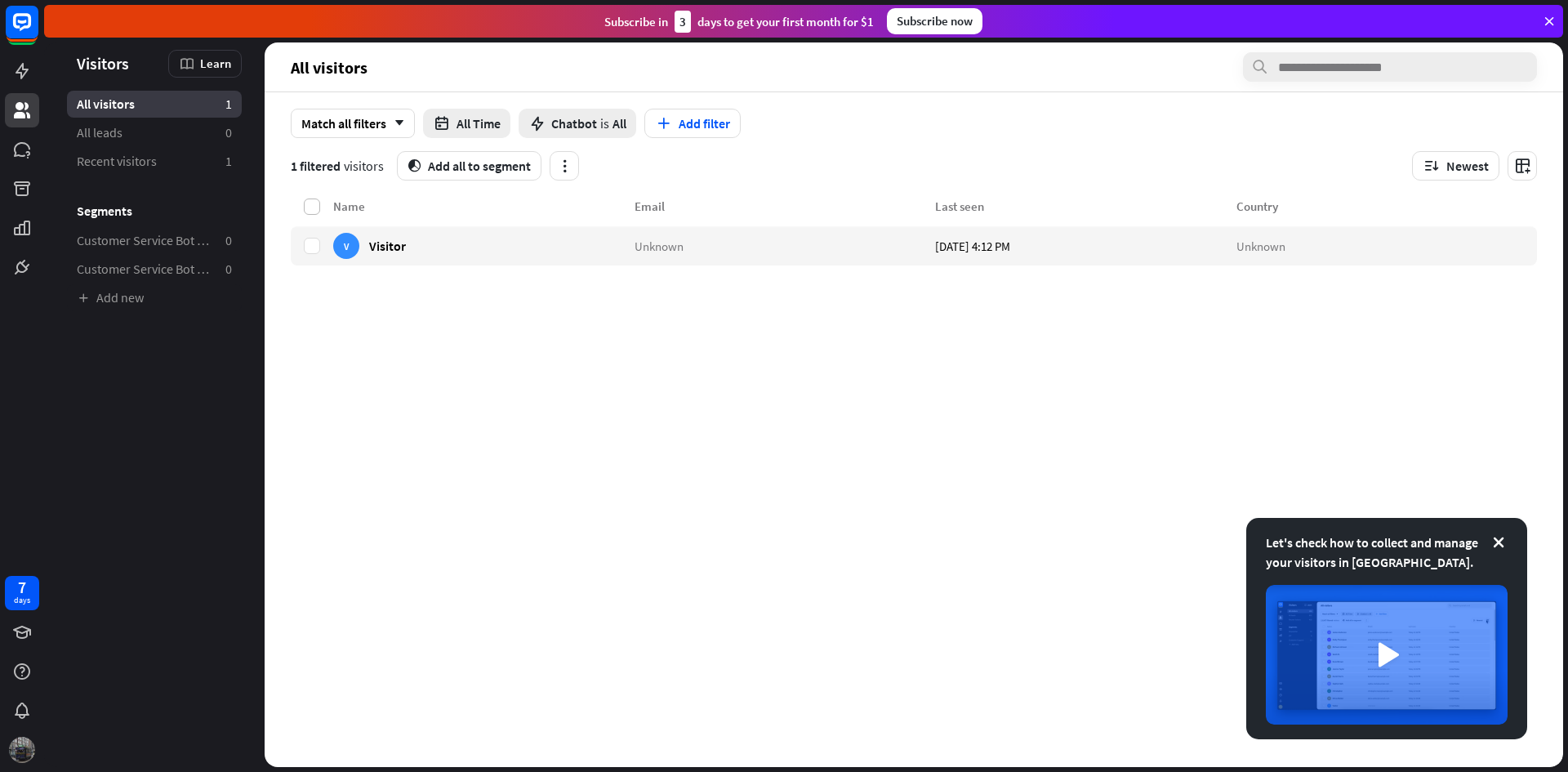
click at [305, 207] on label at bounding box center [313, 207] width 17 height 17
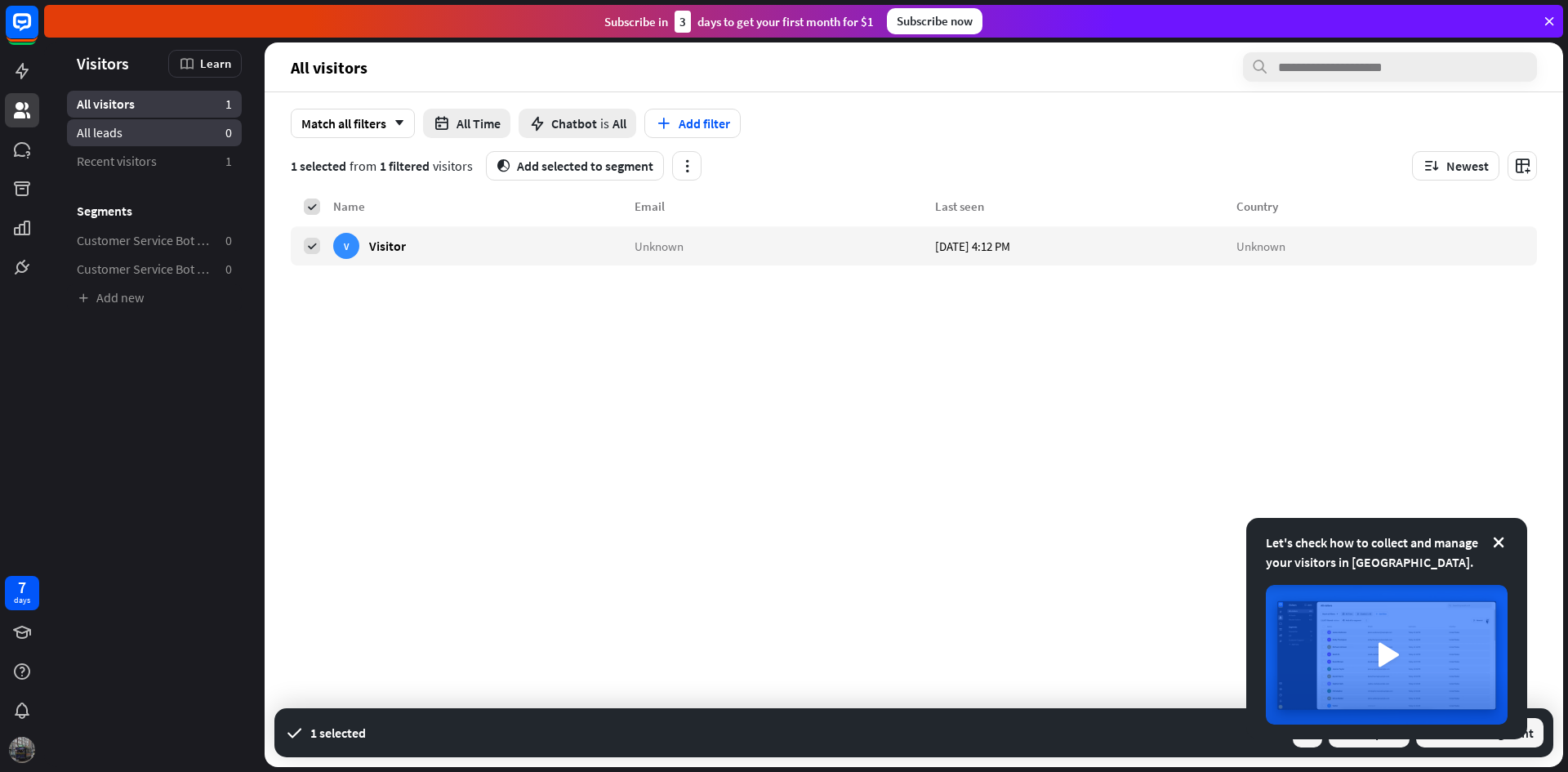
click at [133, 127] on link "All leads 0" at bounding box center [154, 133] width 175 height 27
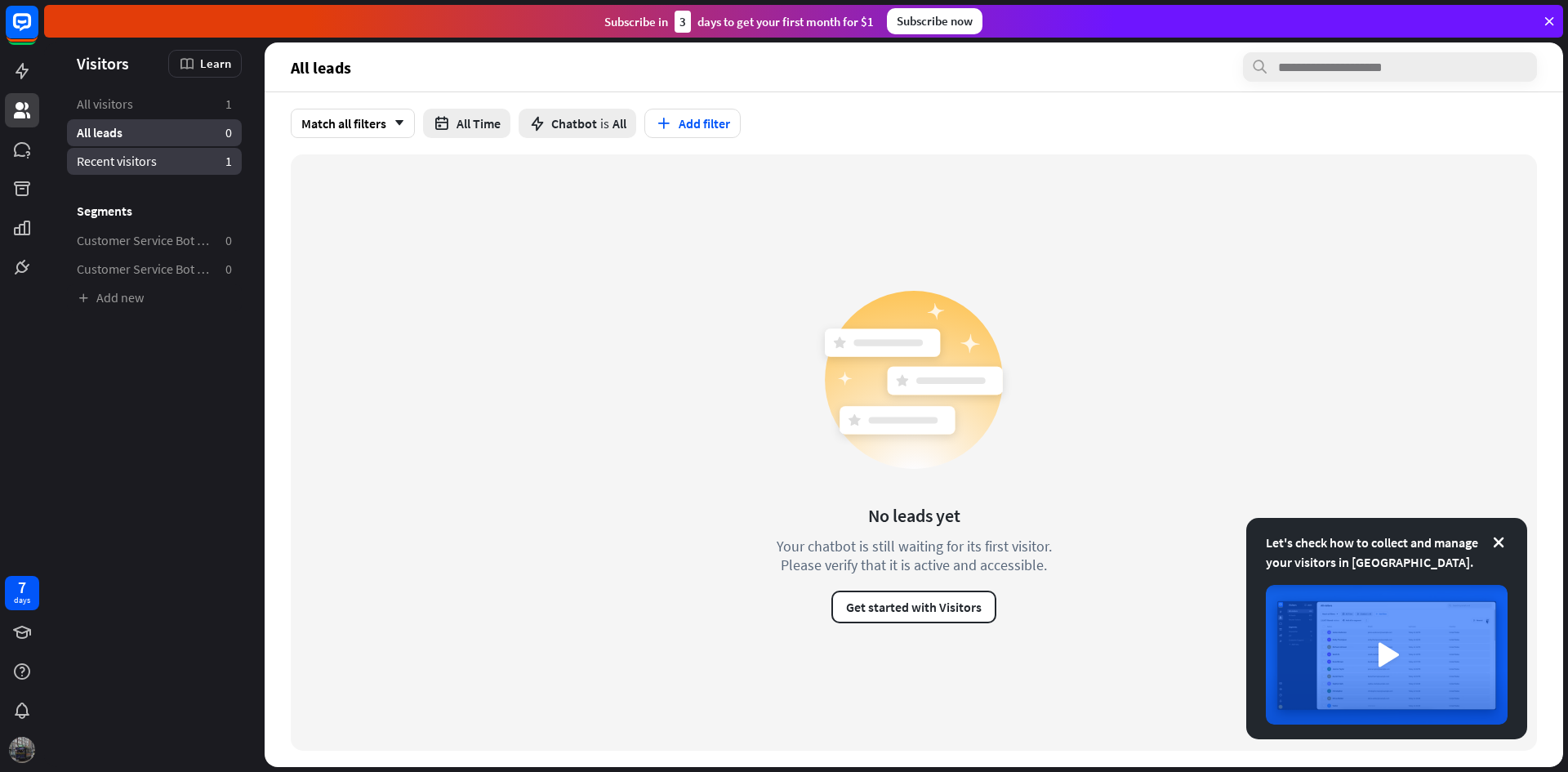
click at [122, 153] on span "Recent visitors" at bounding box center [117, 161] width 80 height 18
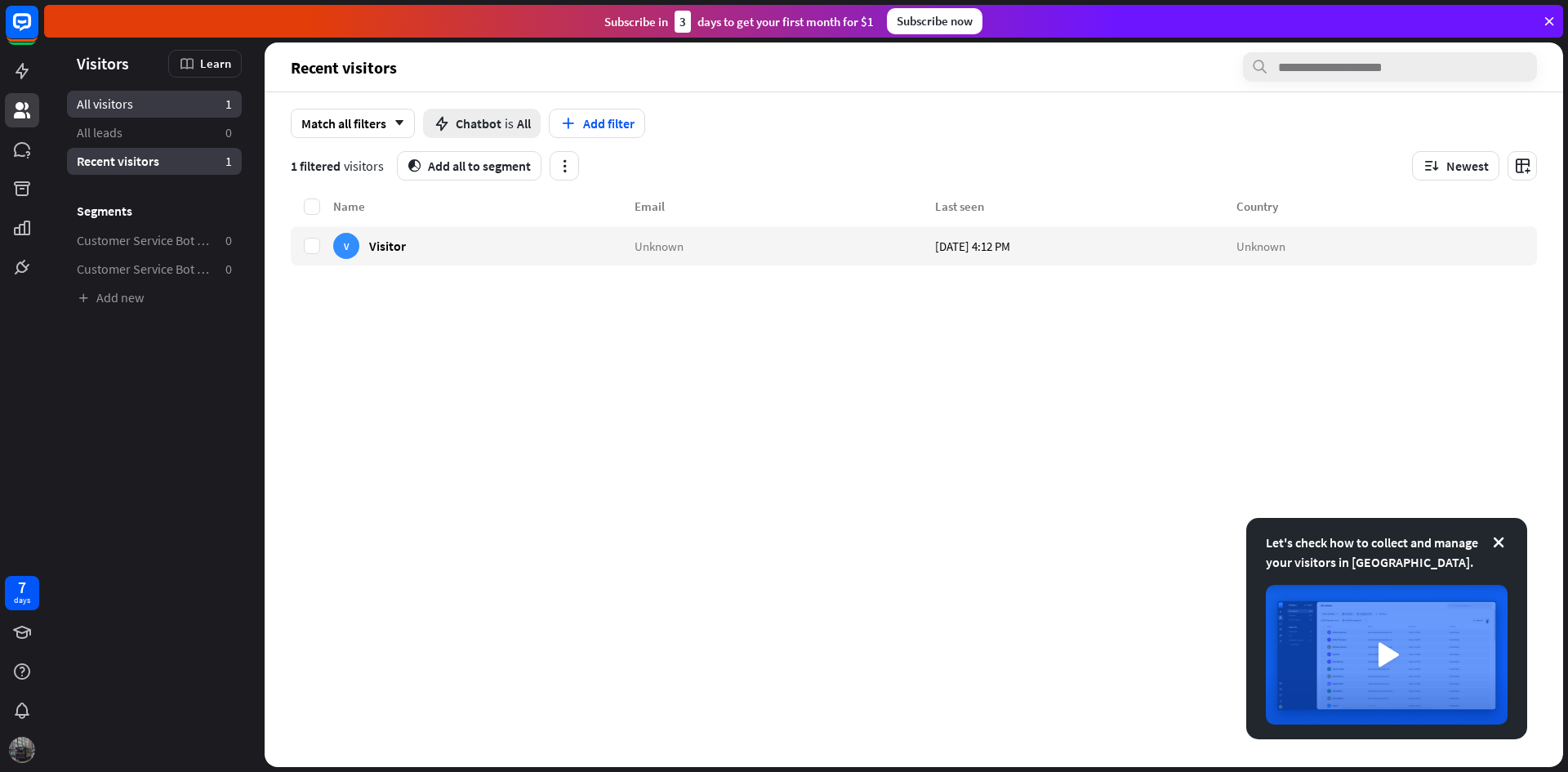
click at [133, 111] on link "All visitors 1" at bounding box center [154, 104] width 175 height 27
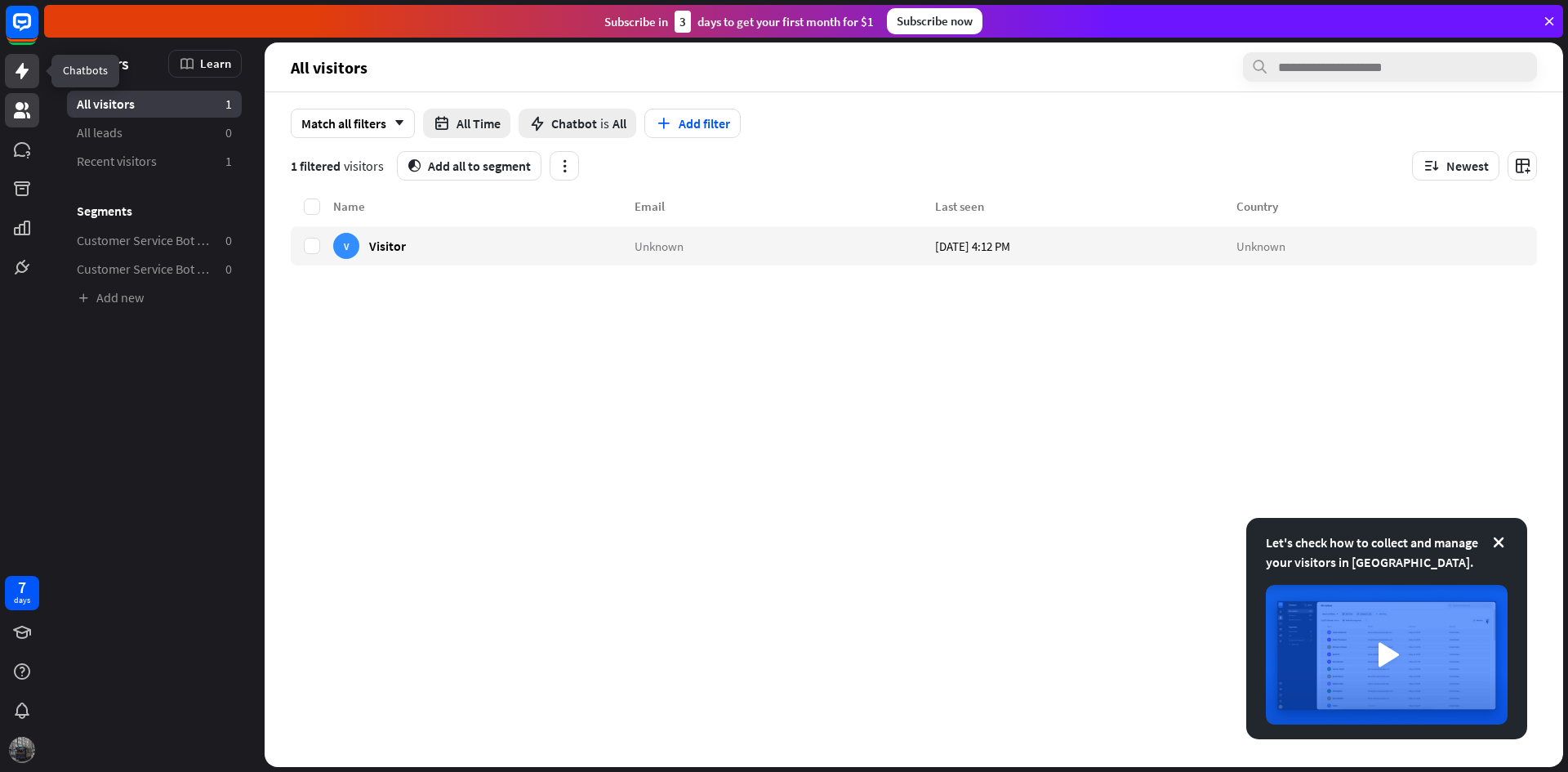
click at [24, 70] on icon at bounding box center [23, 71] width 13 height 17
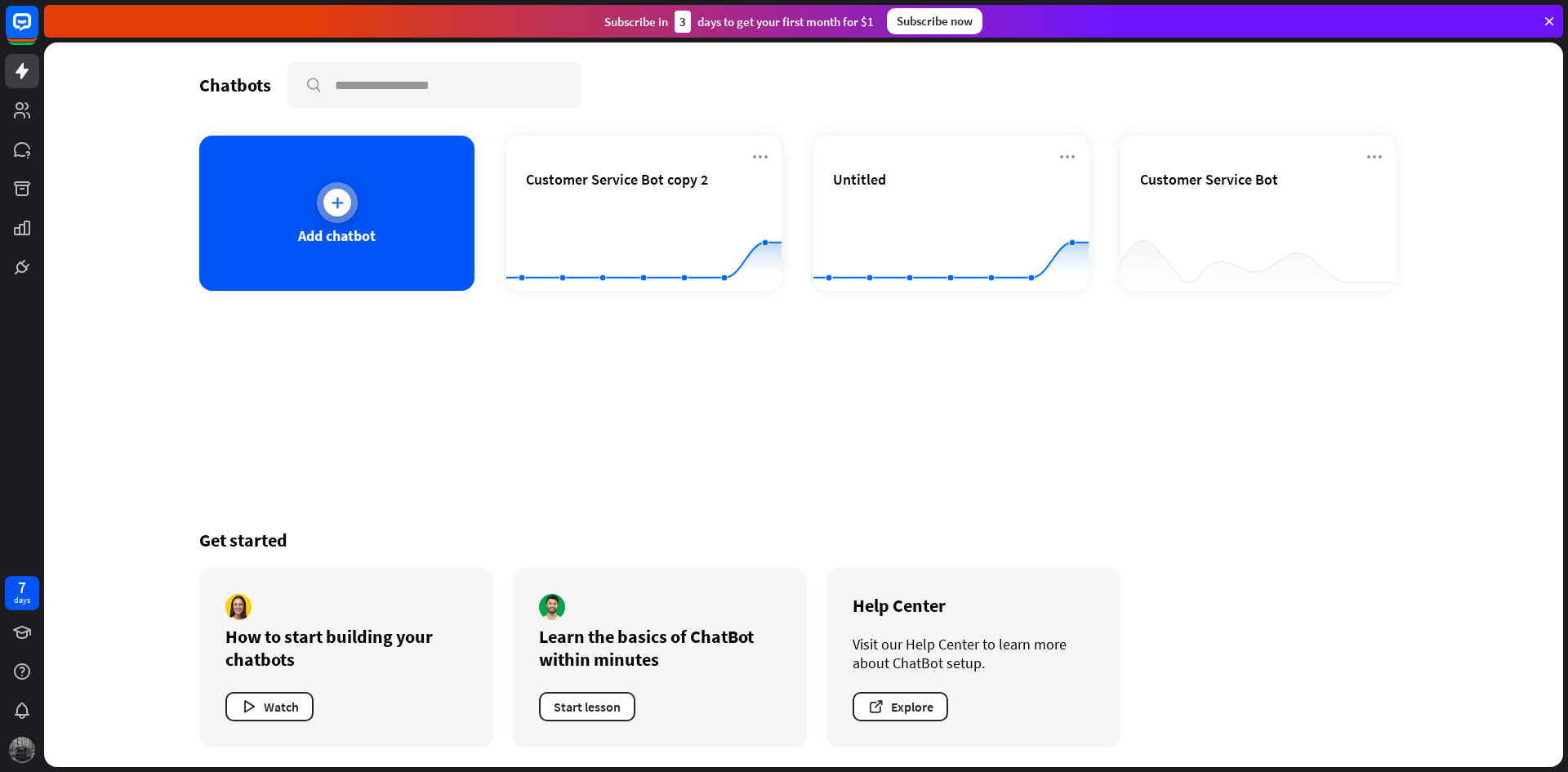
click at [366, 202] on div "Add chatbot" at bounding box center [337, 213] width 275 height 155
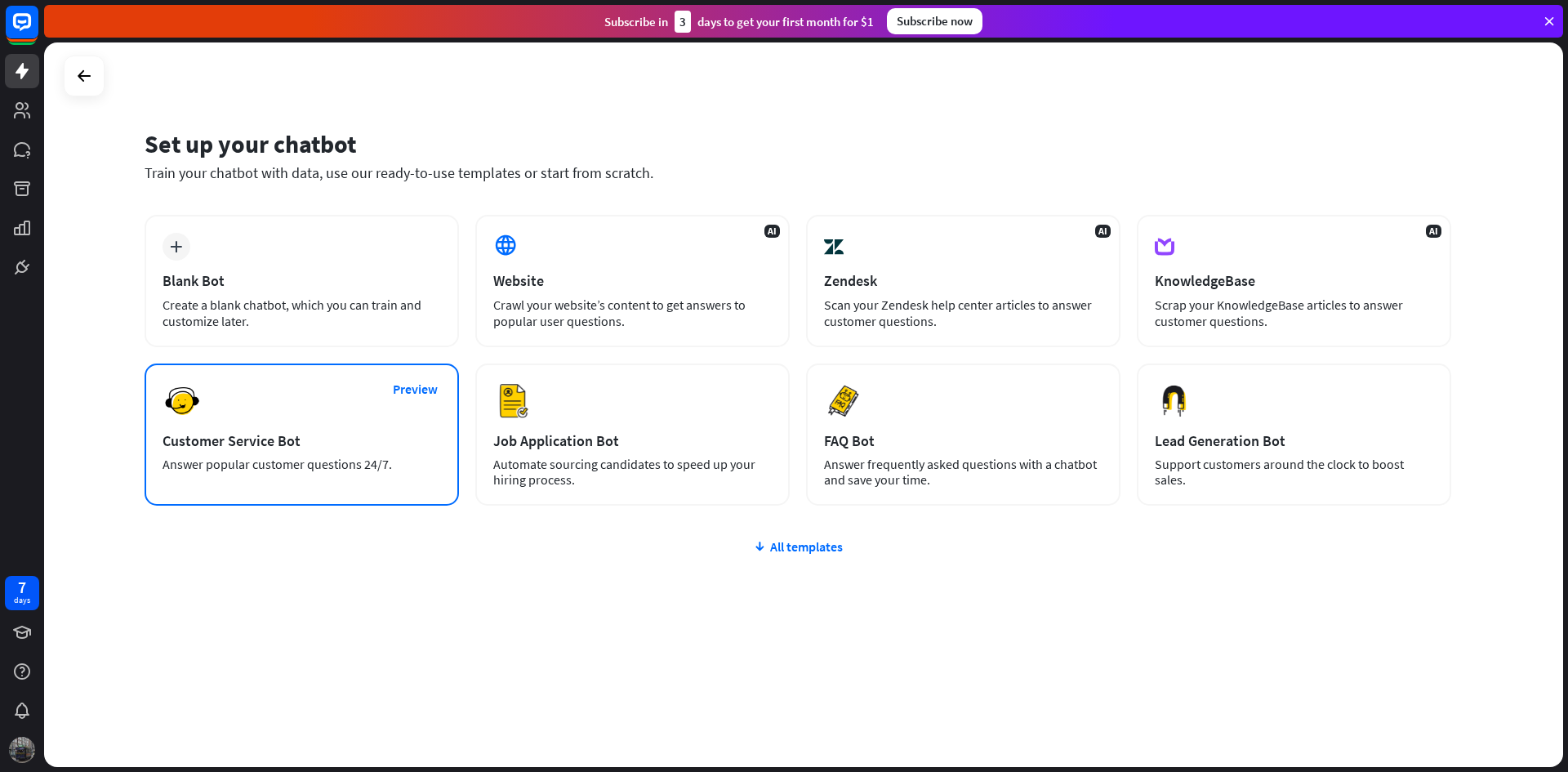
click at [331, 426] on div "Preview Customer Service Bot Answer popular customer questions 24/7." at bounding box center [301, 434] width 314 height 142
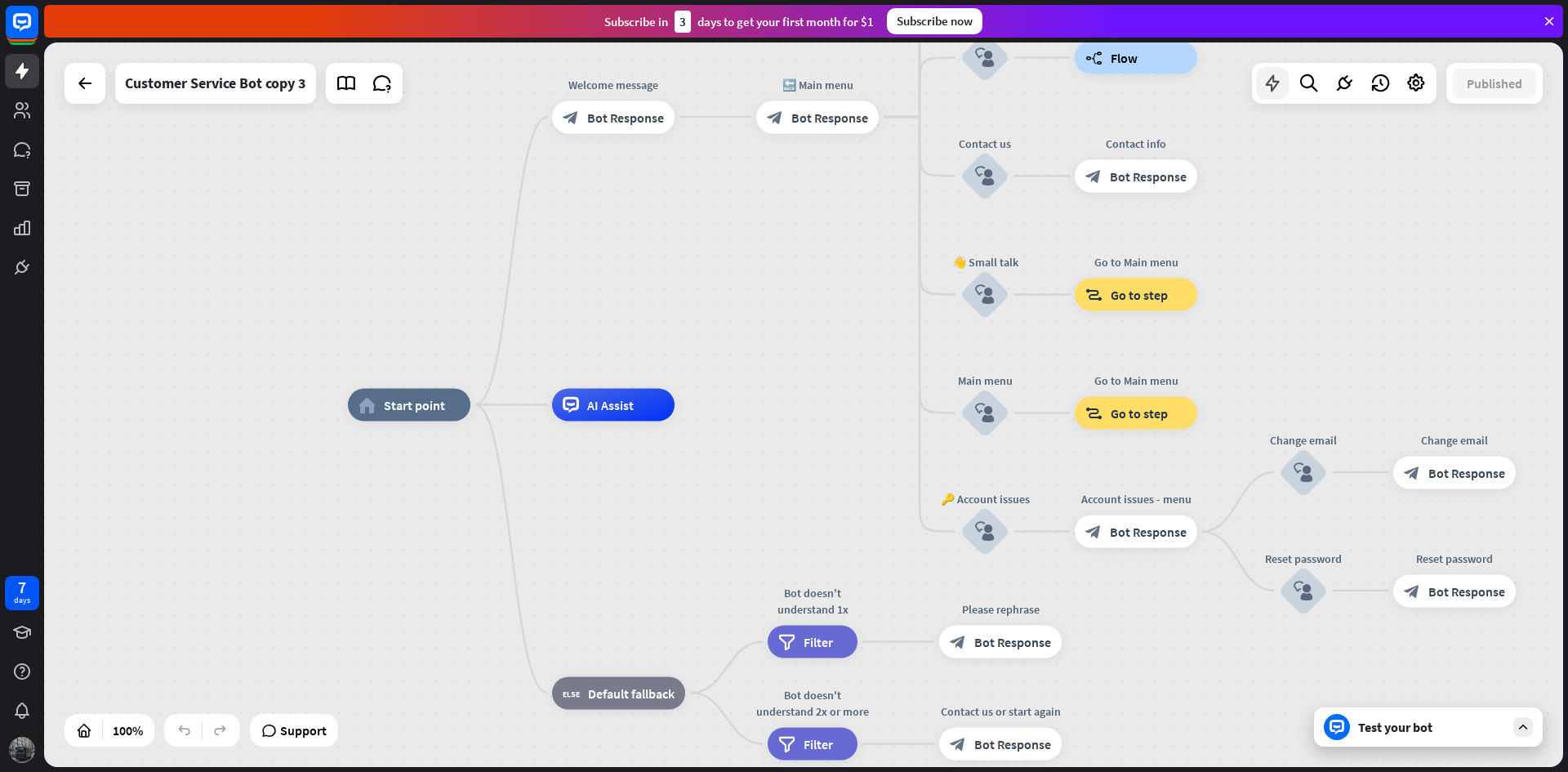
click at [1265, 89] on icon at bounding box center [1272, 83] width 21 height 21
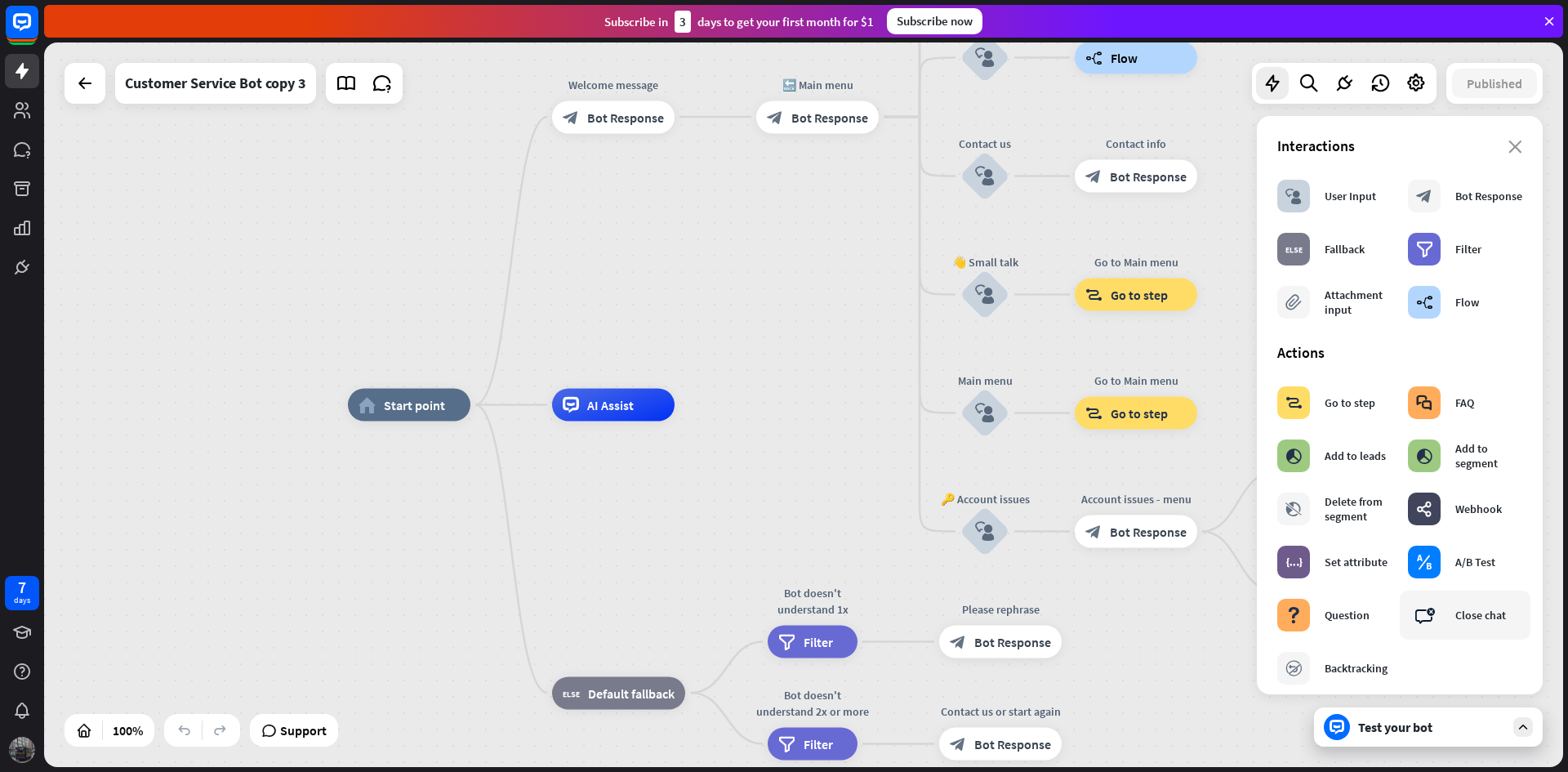
click at [1484, 613] on div "Close chat" at bounding box center [1480, 615] width 51 height 15
click at [1456, 623] on div "block_close_chat Close chat" at bounding box center [1457, 614] width 98 height 33
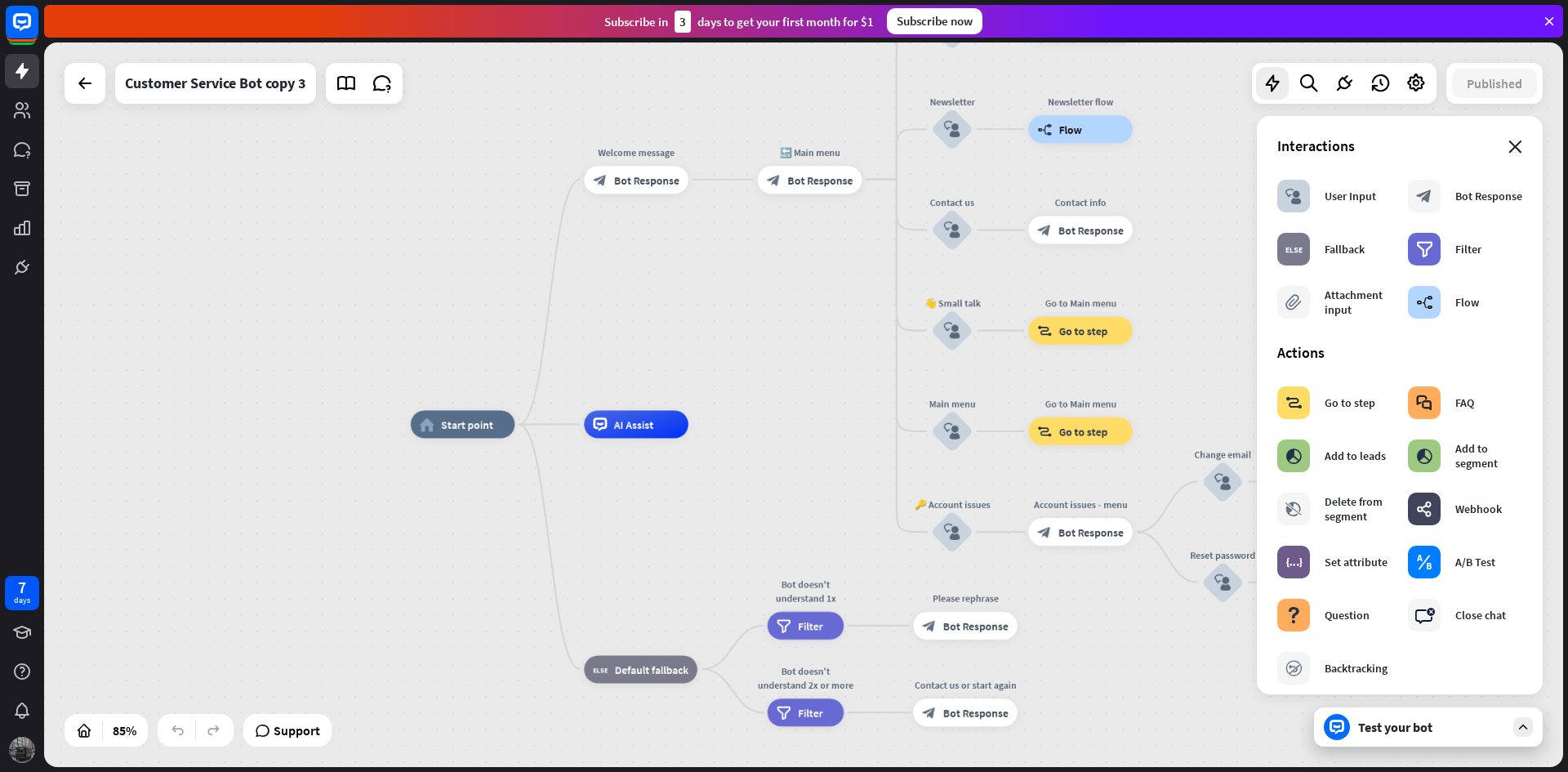
click at [1509, 148] on icon "close" at bounding box center [1515, 148] width 14 height 13
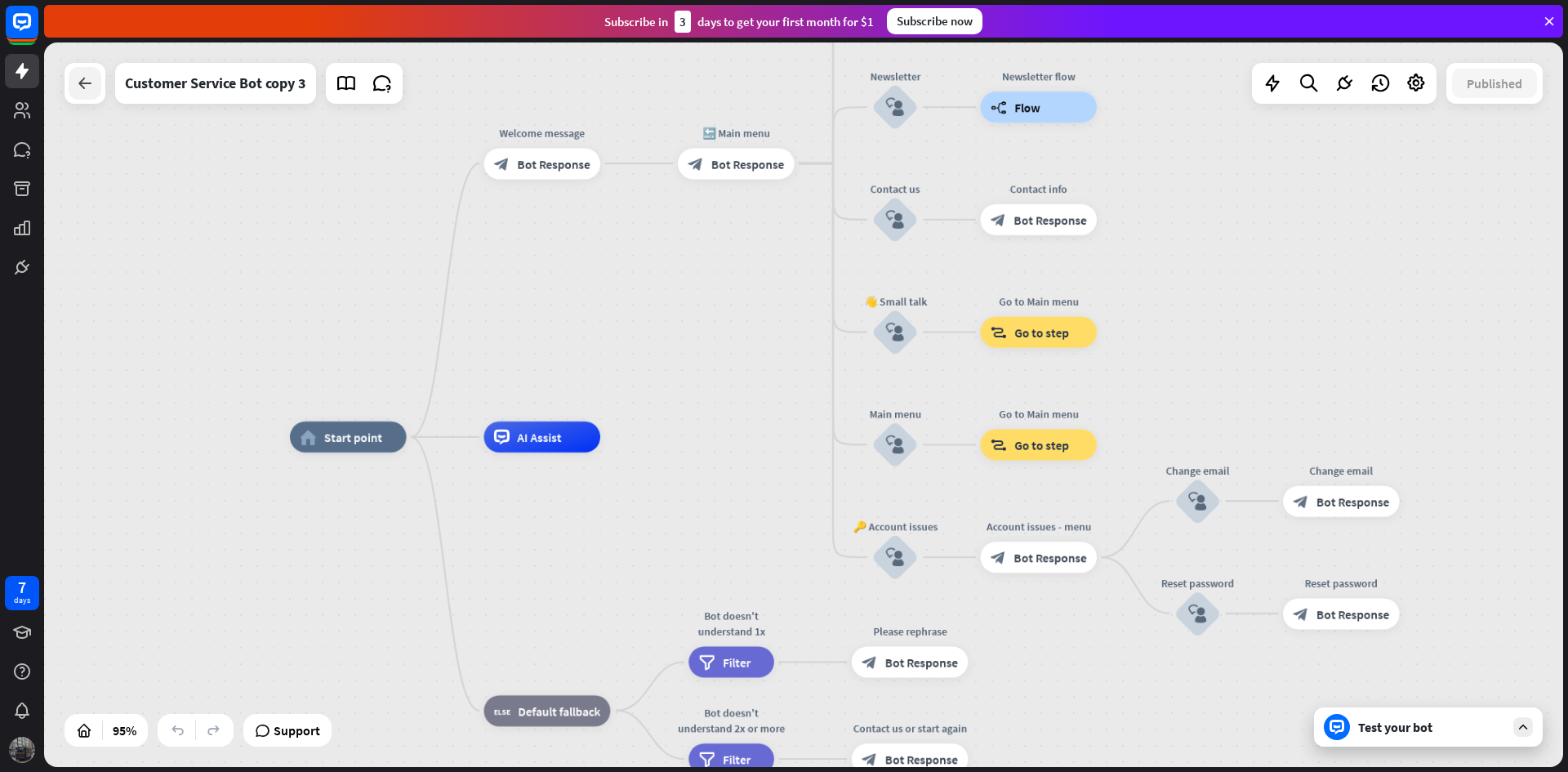
click at [75, 72] on div at bounding box center [84, 83] width 33 height 33
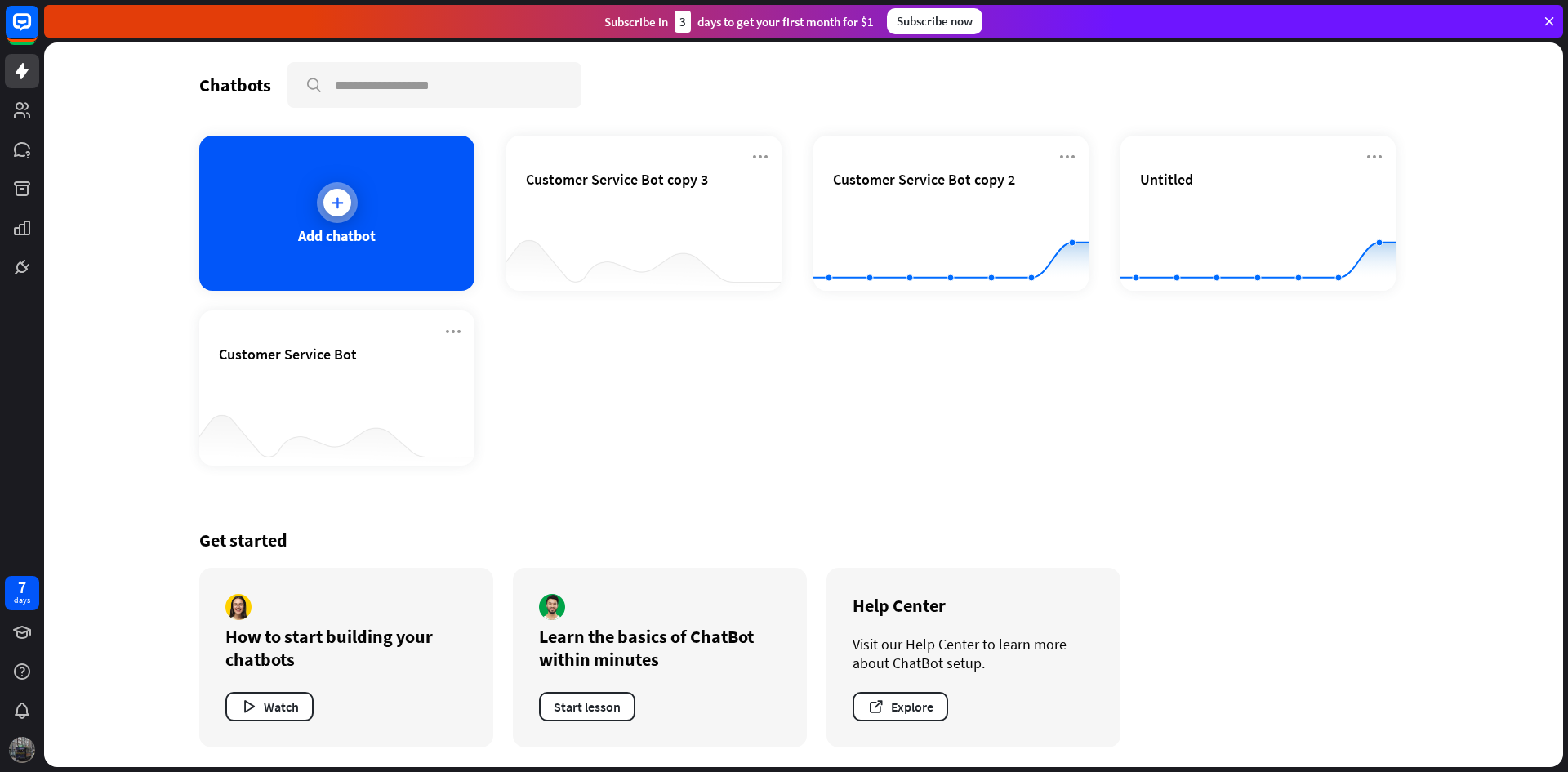
click at [336, 217] on div at bounding box center [337, 203] width 41 height 41
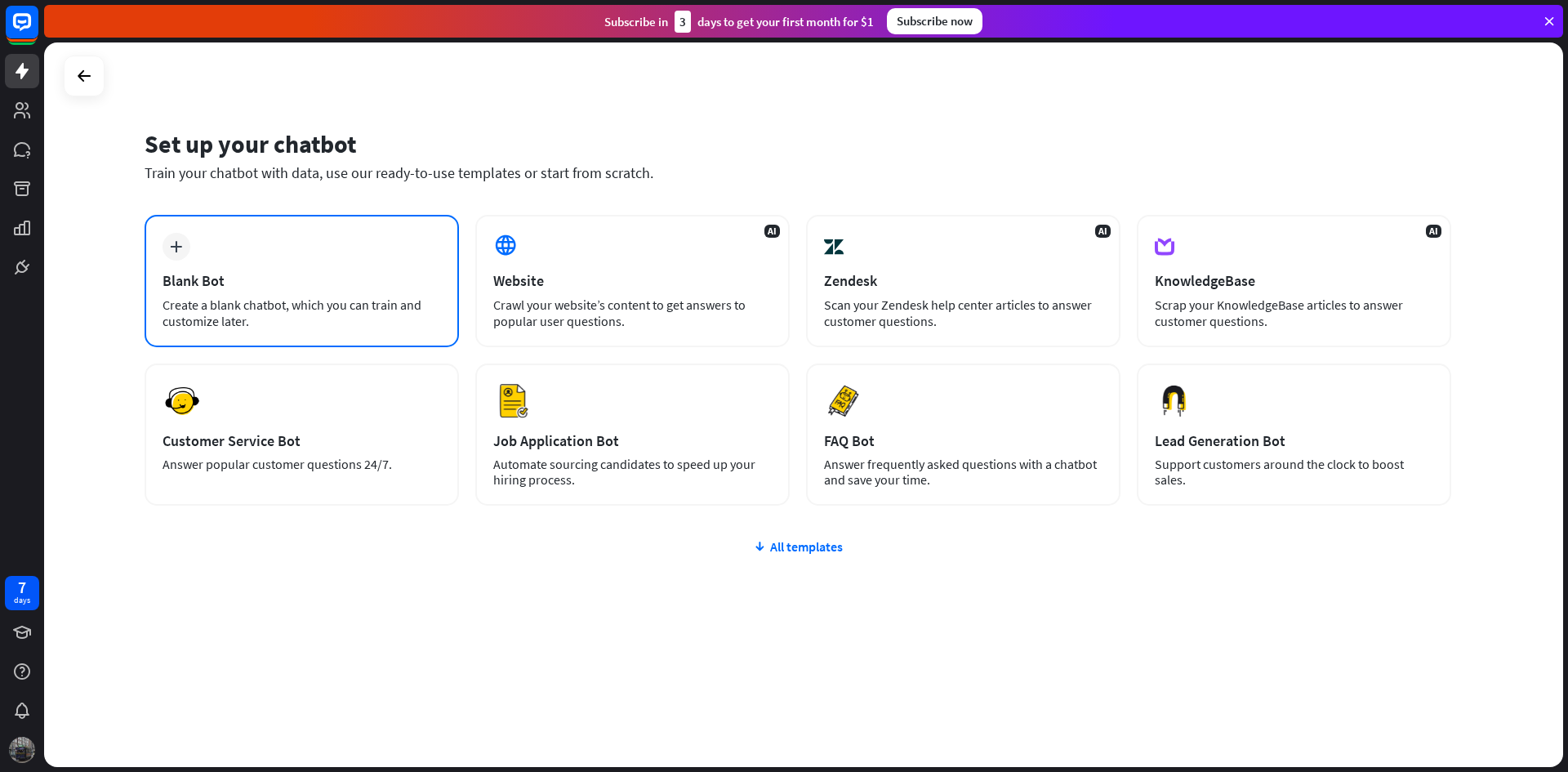
click at [259, 254] on div "plus Blank Bot Create a blank chatbot, which you can train and customize later." at bounding box center [301, 281] width 314 height 133
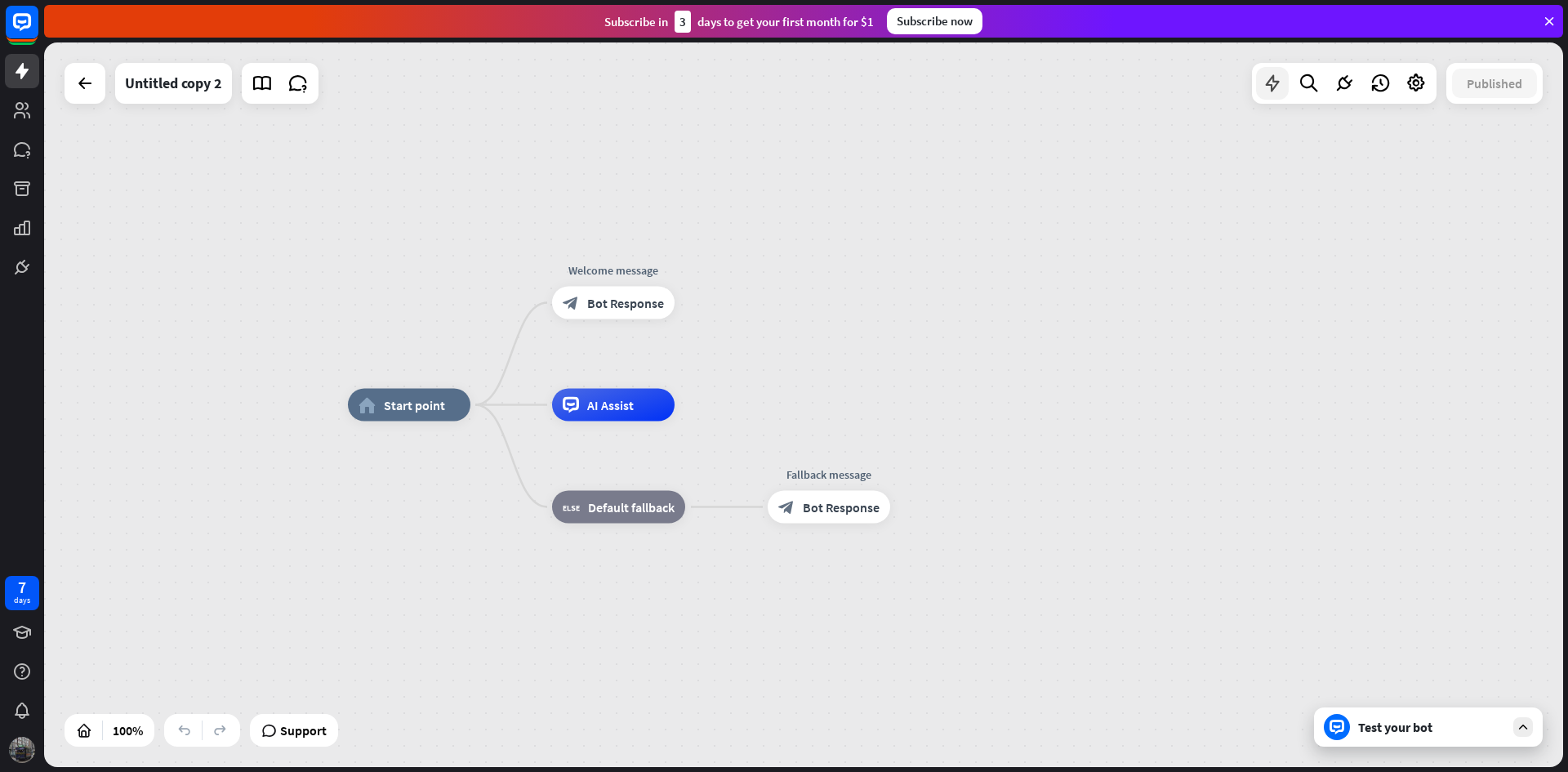
click at [1269, 80] on icon at bounding box center [1272, 83] width 21 height 21
